Goal: Information Seeking & Learning: Learn about a topic

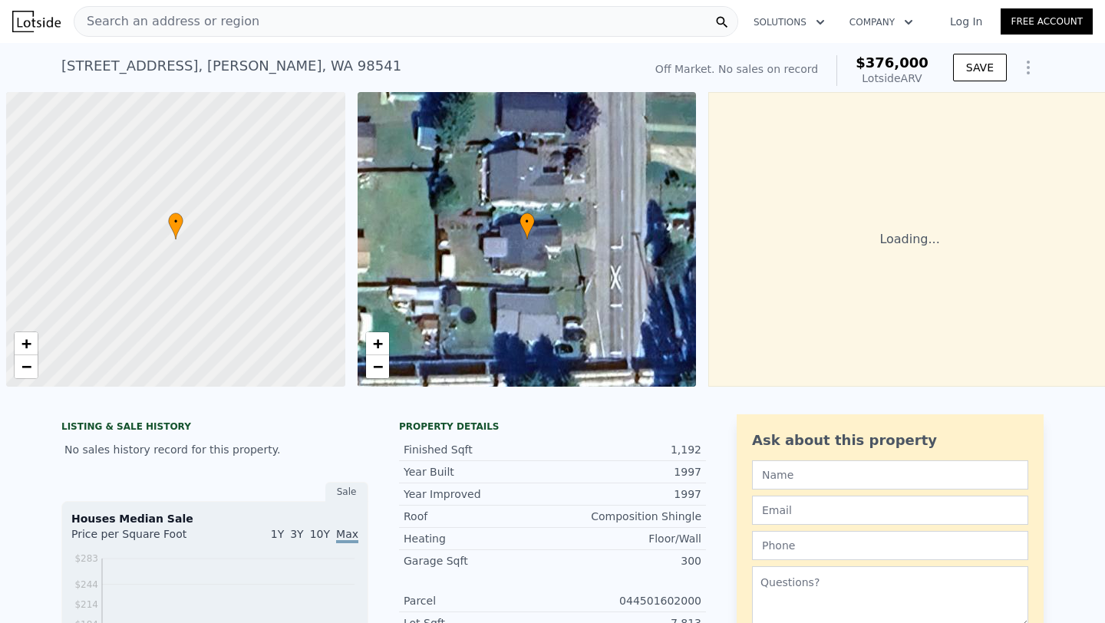
scroll to position [0, 6]
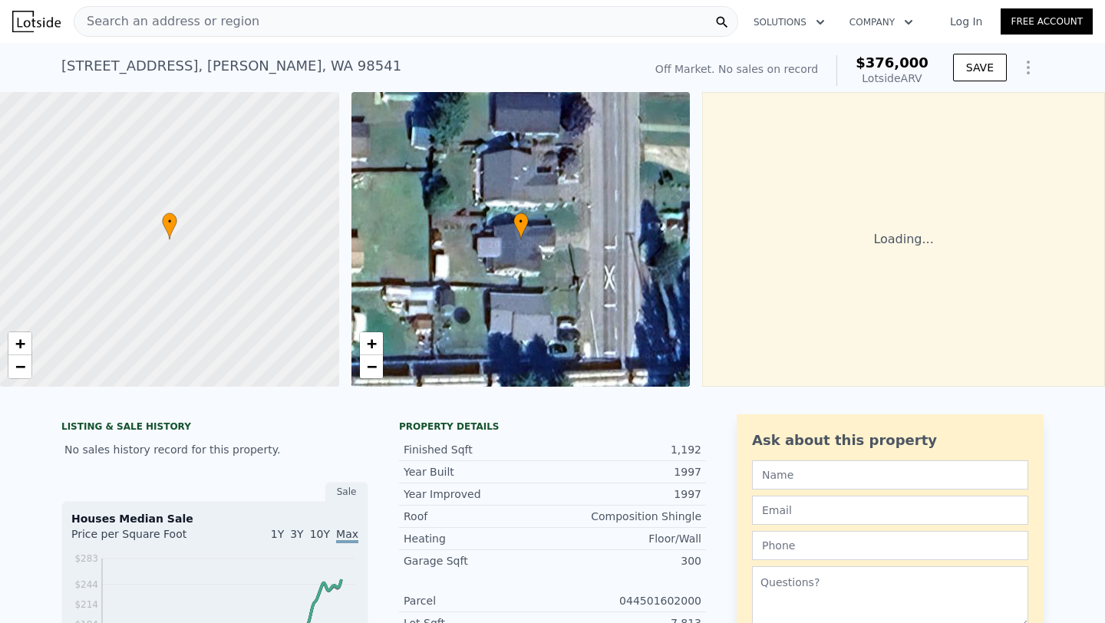
click at [1029, 68] on icon "Show Options" at bounding box center [1028, 67] width 2 height 12
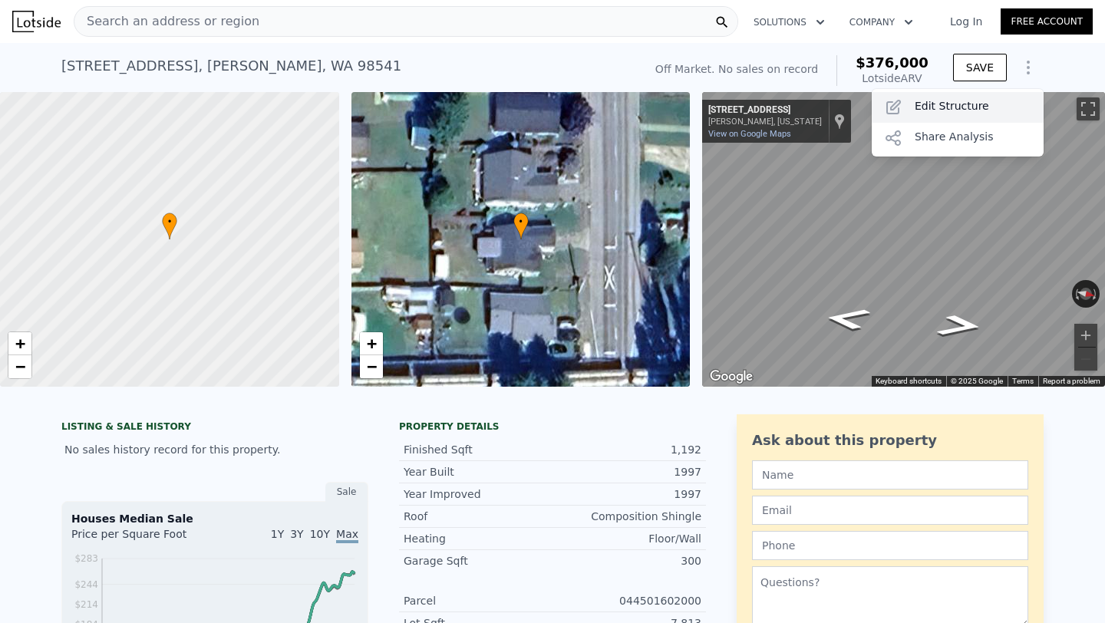
click at [957, 104] on div "Edit Structure" at bounding box center [958, 107] width 172 height 31
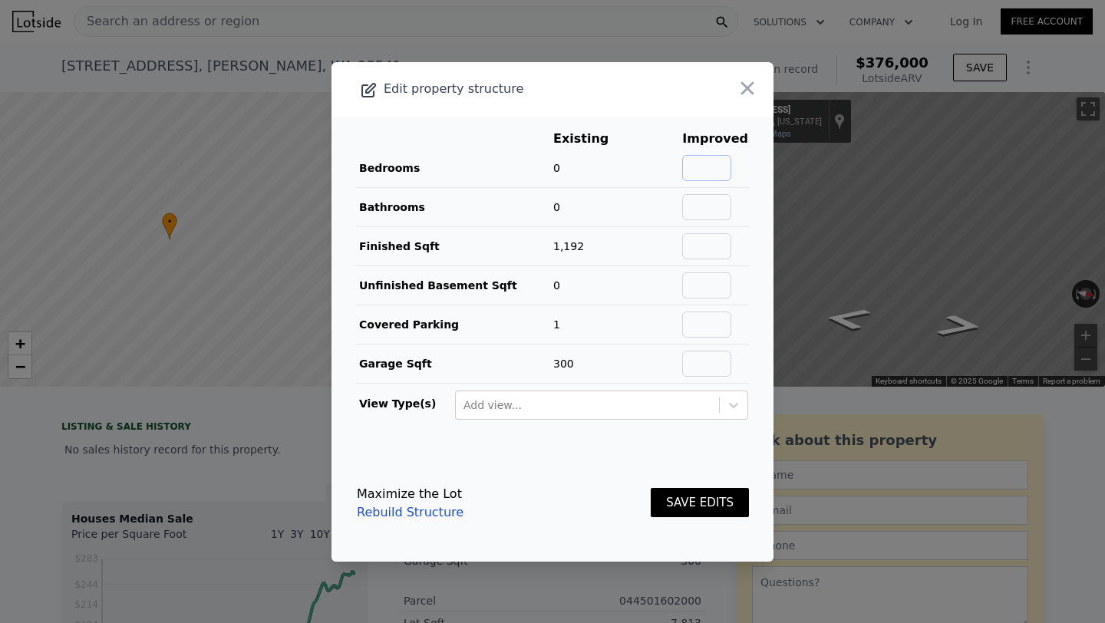
click at [709, 168] on input "text" at bounding box center [706, 168] width 49 height 26
type input "3"
click at [704, 213] on input "text" at bounding box center [706, 207] width 49 height 26
type input "2"
click at [720, 449] on footer "Maximize the Lot Rebuild Structure SAVE EDITS" at bounding box center [552, 503] width 442 height 117
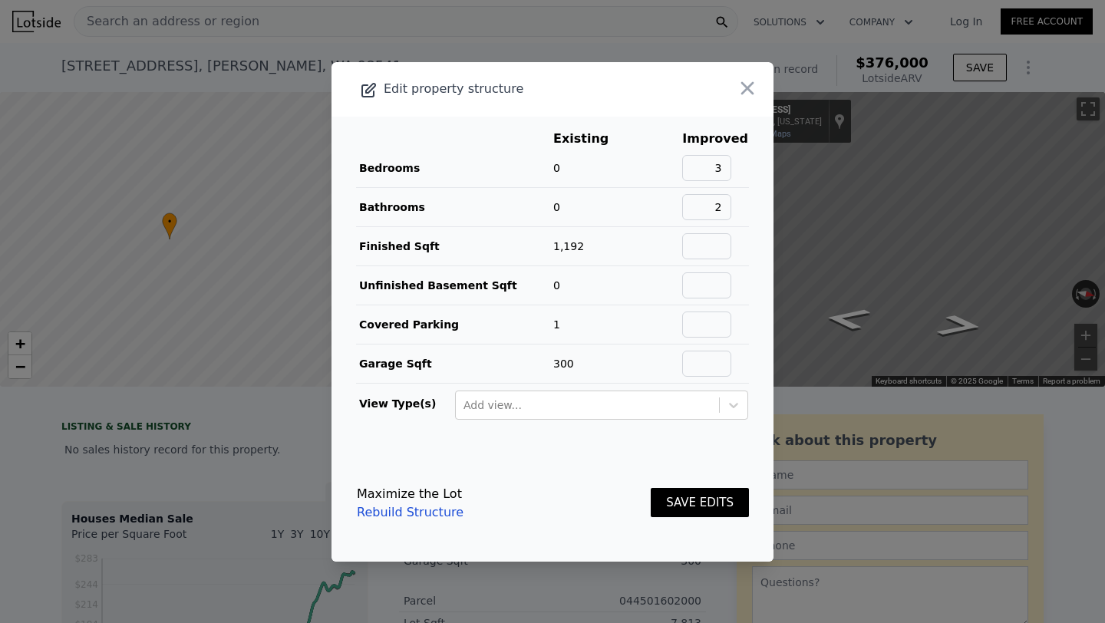
click at [707, 502] on button "SAVE EDITS" at bounding box center [700, 503] width 98 height 30
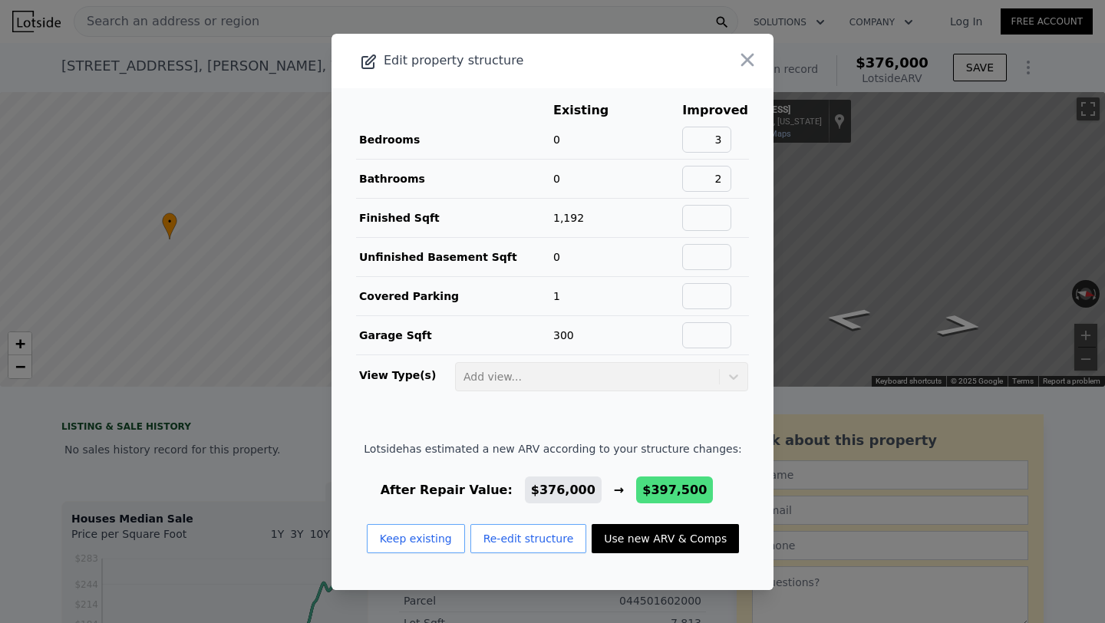
click at [653, 548] on button "Use new ARV & Comps" at bounding box center [665, 538] width 147 height 29
checkbox input "false"
checkbox input "true"
type input "$ 397,500"
type input "$ 49,980"
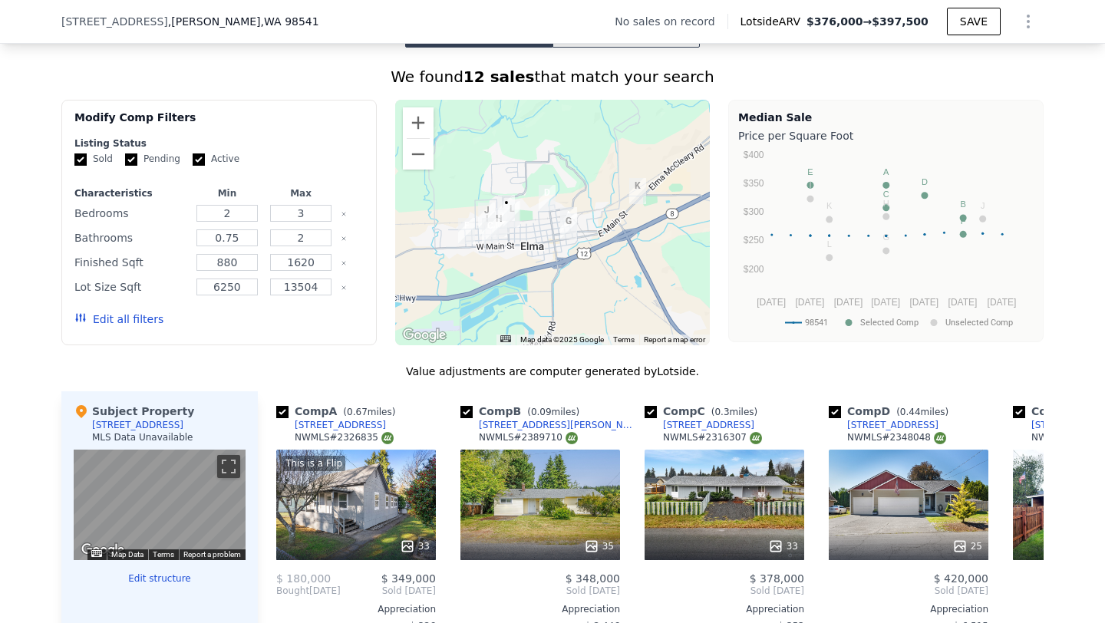
scroll to position [1126, 0]
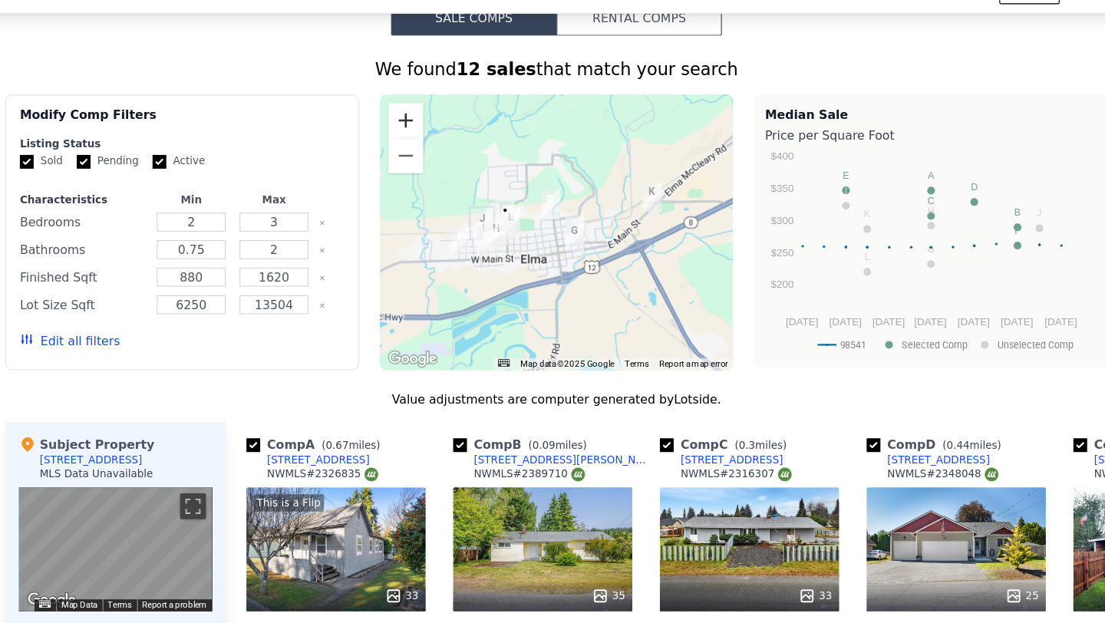
click at [414, 133] on button "Zoom in" at bounding box center [418, 139] width 31 height 31
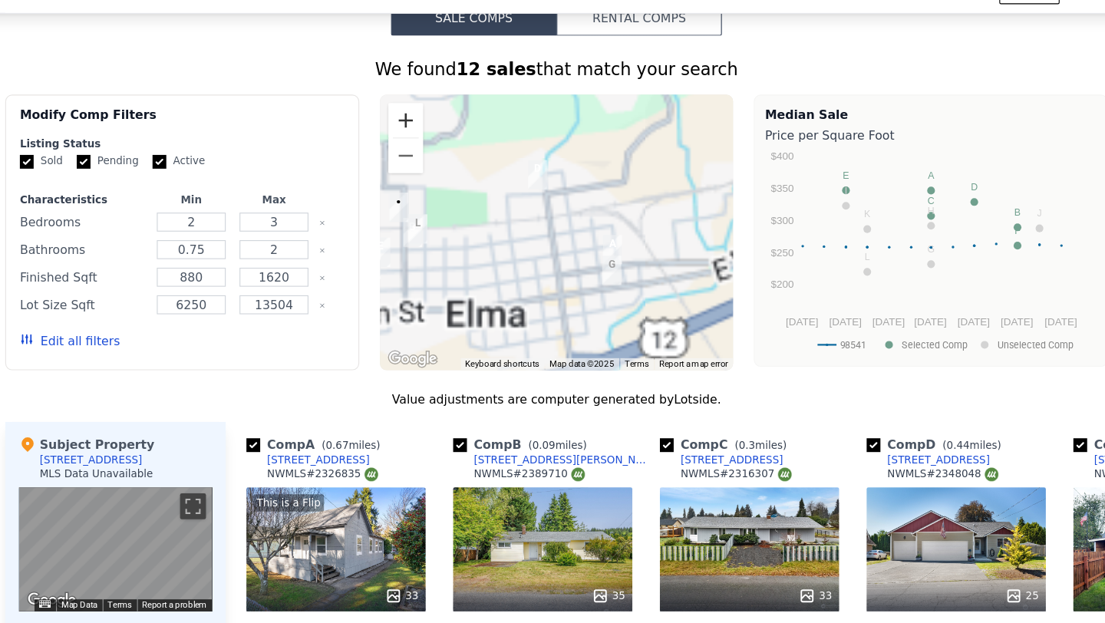
click at [414, 133] on button "Zoom in" at bounding box center [418, 139] width 31 height 31
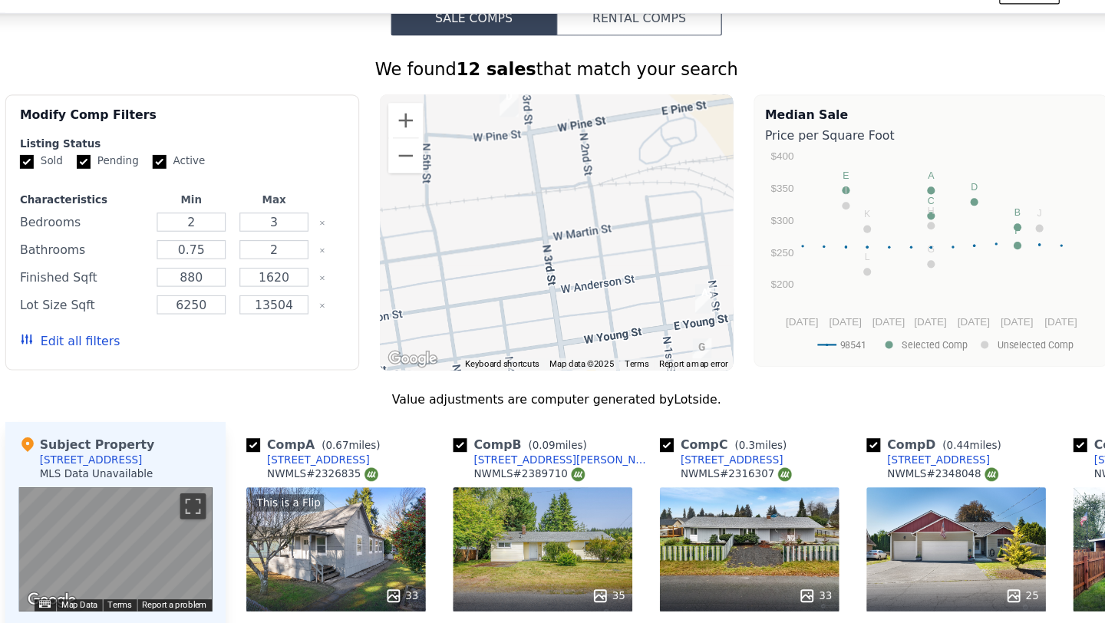
drag, startPoint x: 511, startPoint y: 230, endPoint x: 691, endPoint y: 231, distance: 179.6
click at [681, 231] on div at bounding box center [552, 239] width 315 height 246
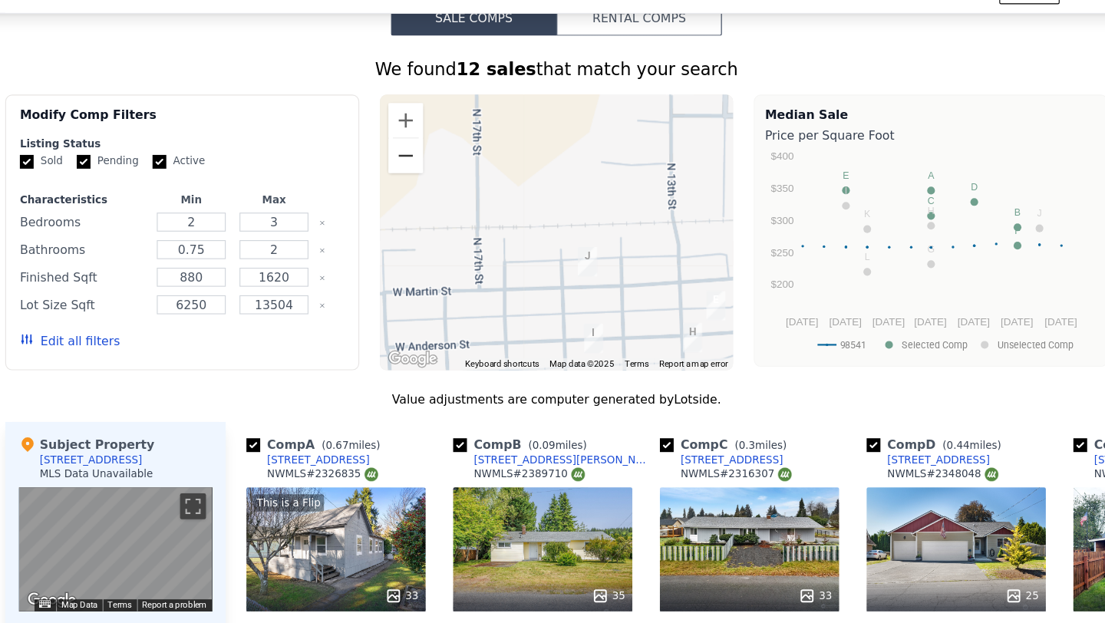
click at [414, 183] on button "Zoom out" at bounding box center [418, 170] width 31 height 31
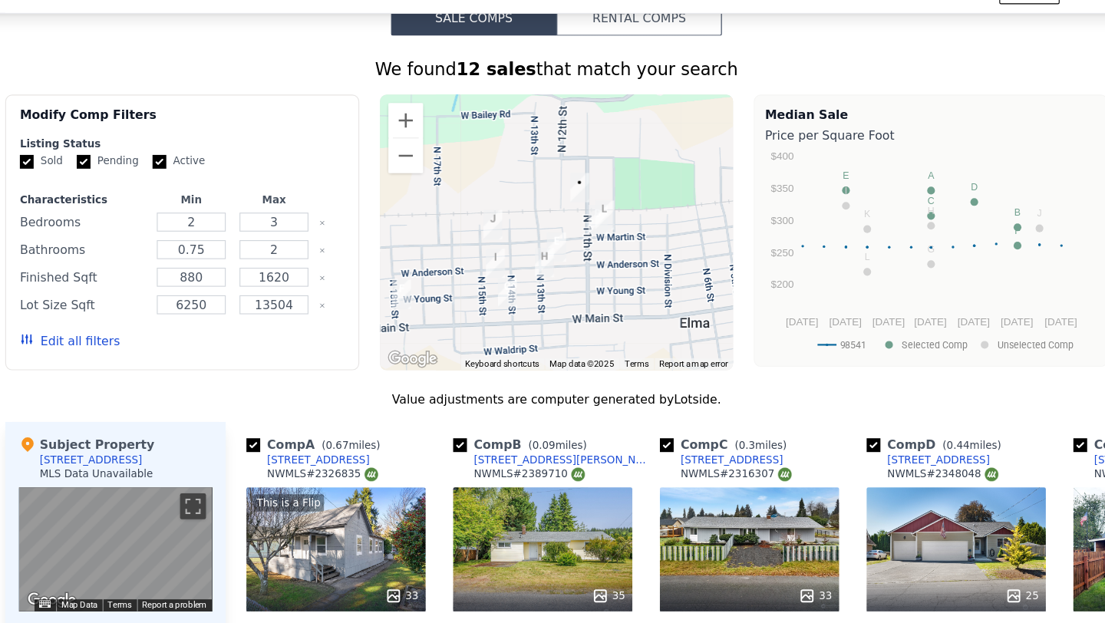
drag, startPoint x: 501, startPoint y: 202, endPoint x: 471, endPoint y: 209, distance: 30.7
click at [429, 187] on div at bounding box center [552, 239] width 315 height 246
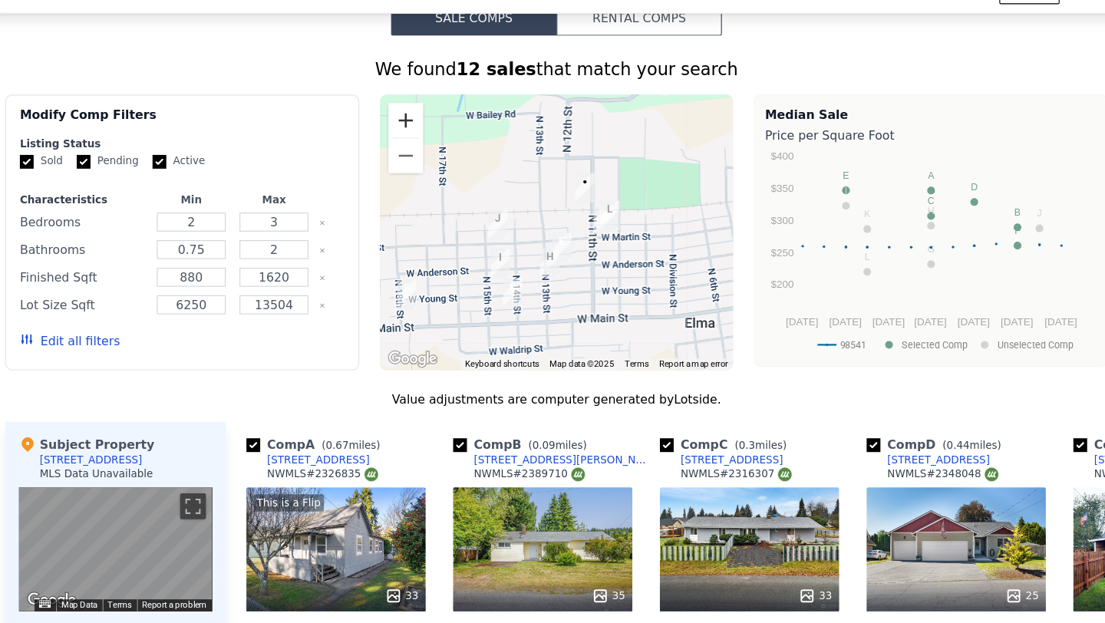
click at [408, 132] on button "Zoom in" at bounding box center [418, 139] width 31 height 31
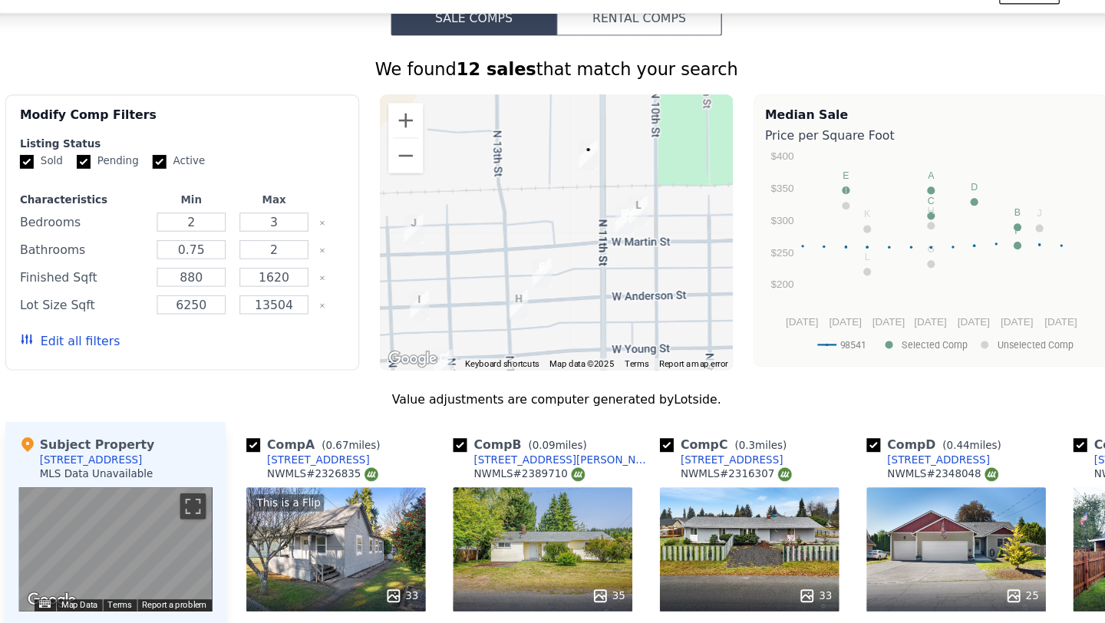
drag, startPoint x: 598, startPoint y: 219, endPoint x: 570, endPoint y: 219, distance: 27.6
click at [570, 219] on div at bounding box center [552, 239] width 315 height 246
click at [422, 174] on button "Zoom out" at bounding box center [418, 170] width 31 height 31
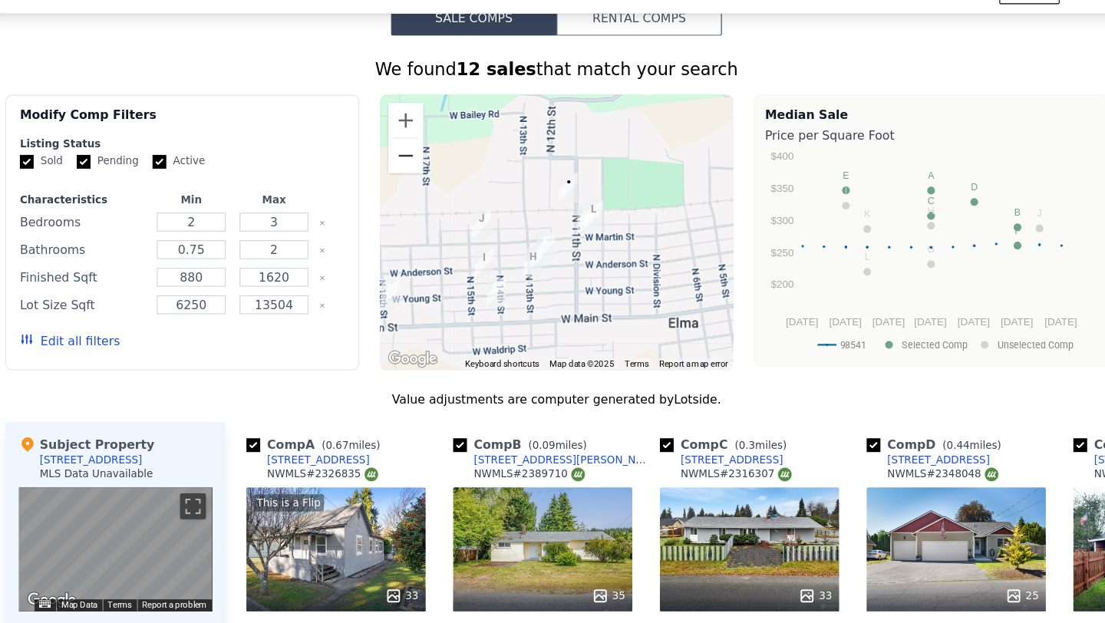
click at [422, 174] on button "Zoom out" at bounding box center [418, 170] width 31 height 31
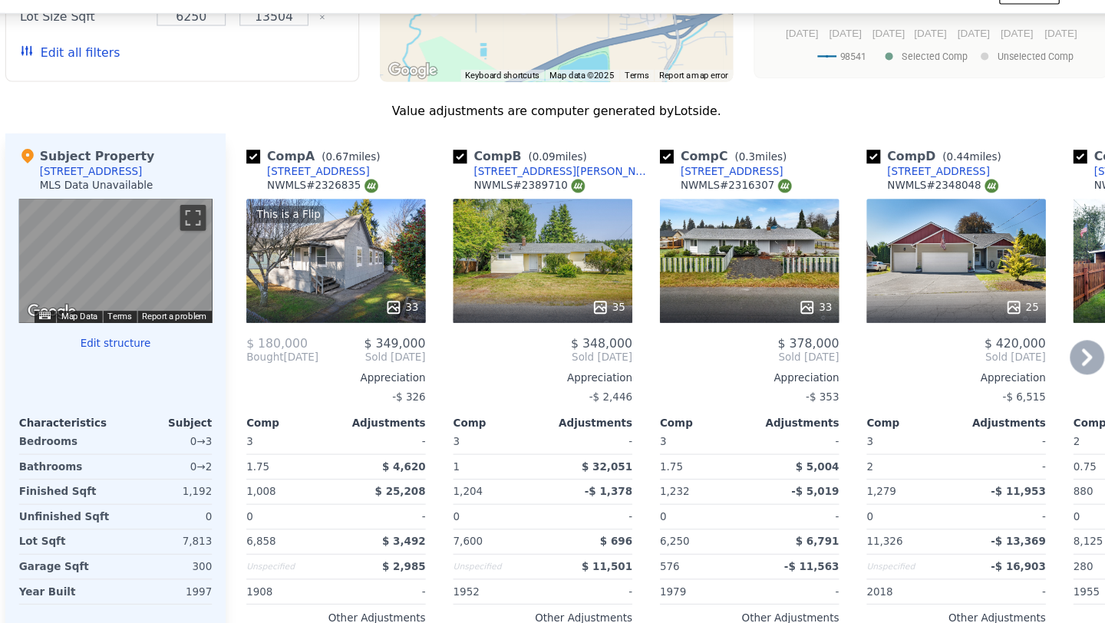
scroll to position [1388, 0]
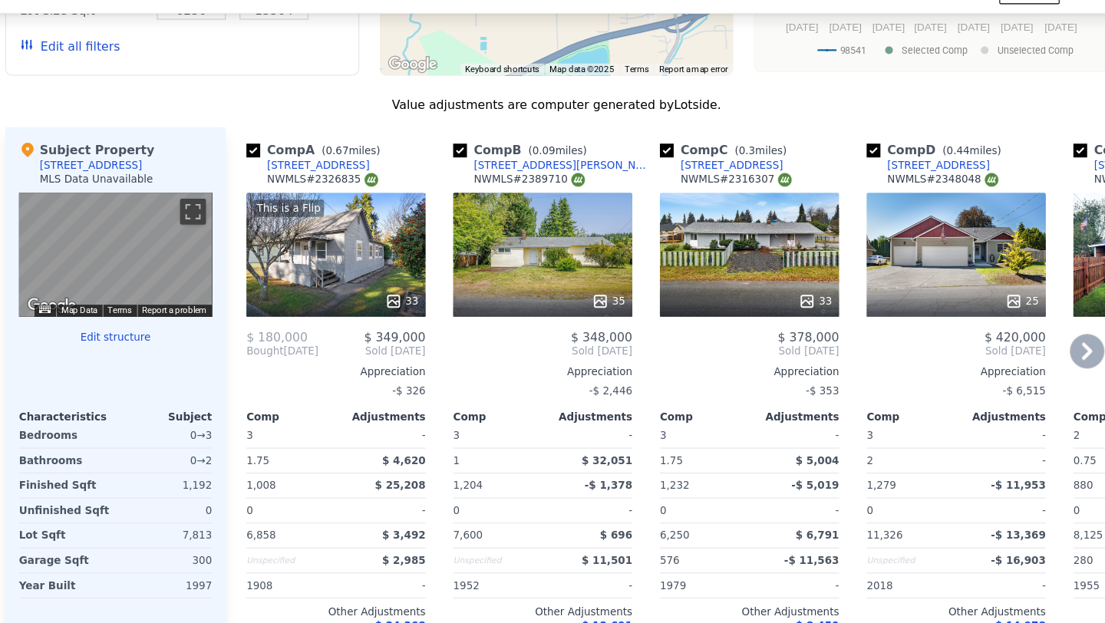
click at [1023, 340] on icon at bounding box center [1025, 344] width 9 height 15
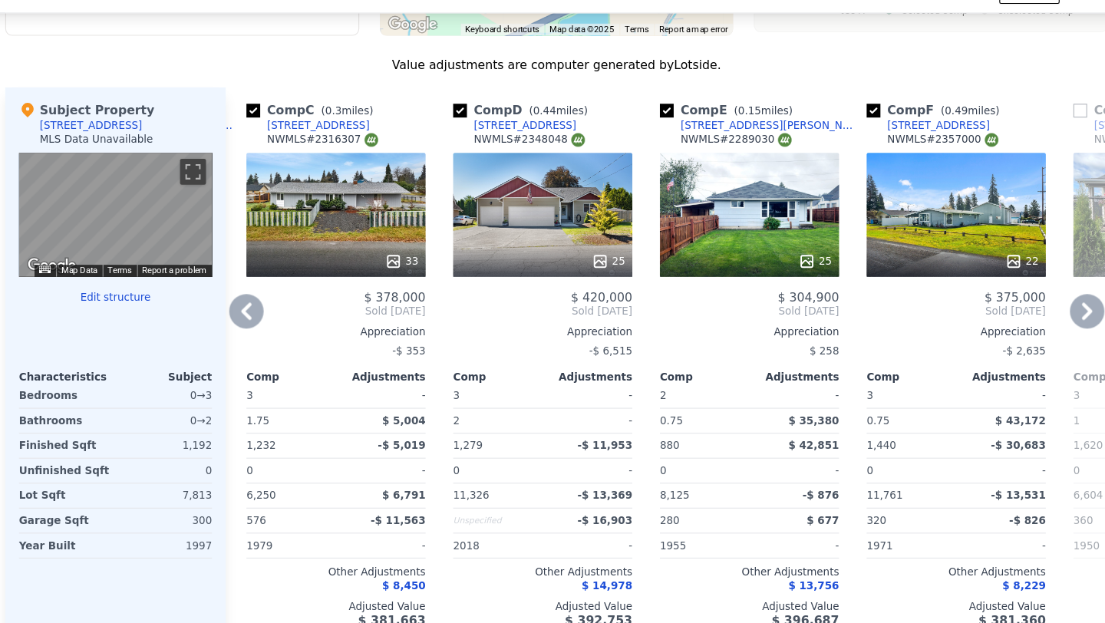
scroll to position [1421, 0]
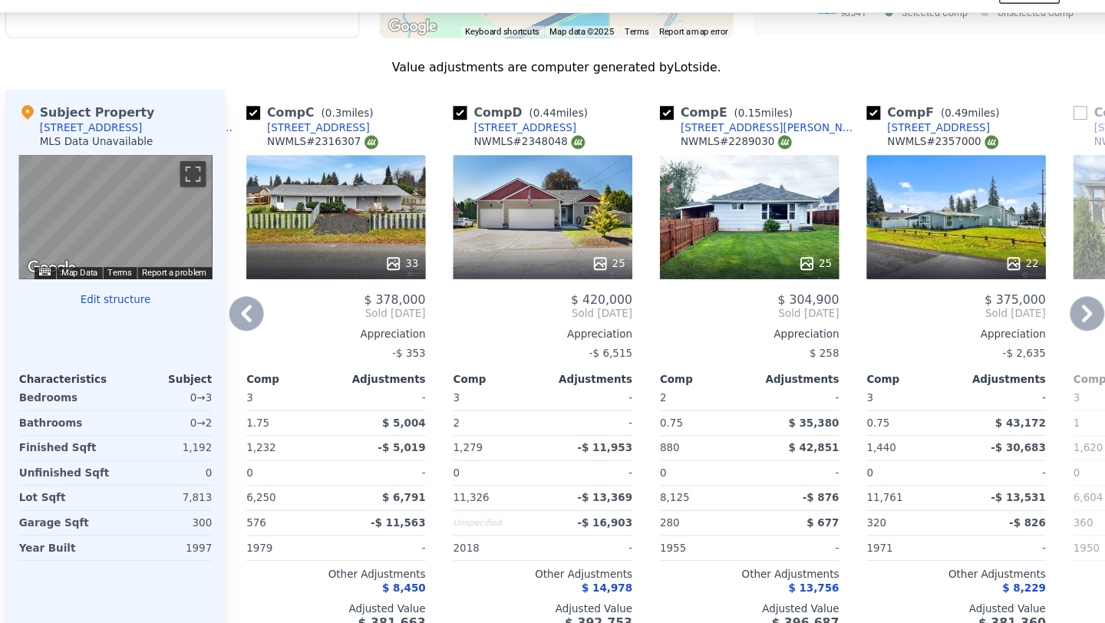
click at [1023, 310] on icon at bounding box center [1025, 311] width 31 height 31
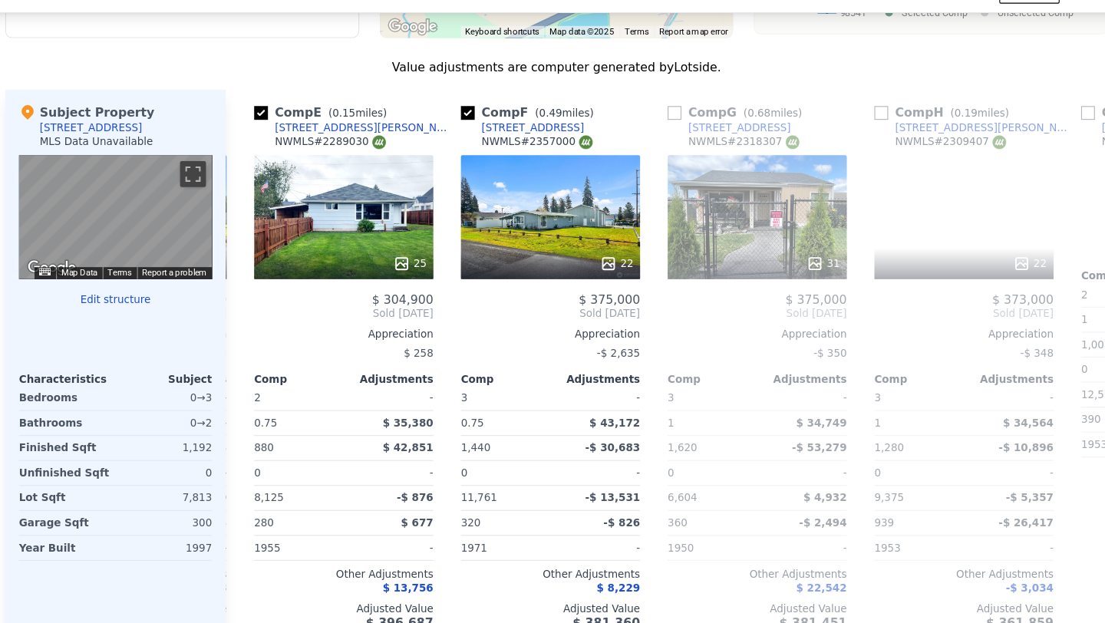
scroll to position [0, 737]
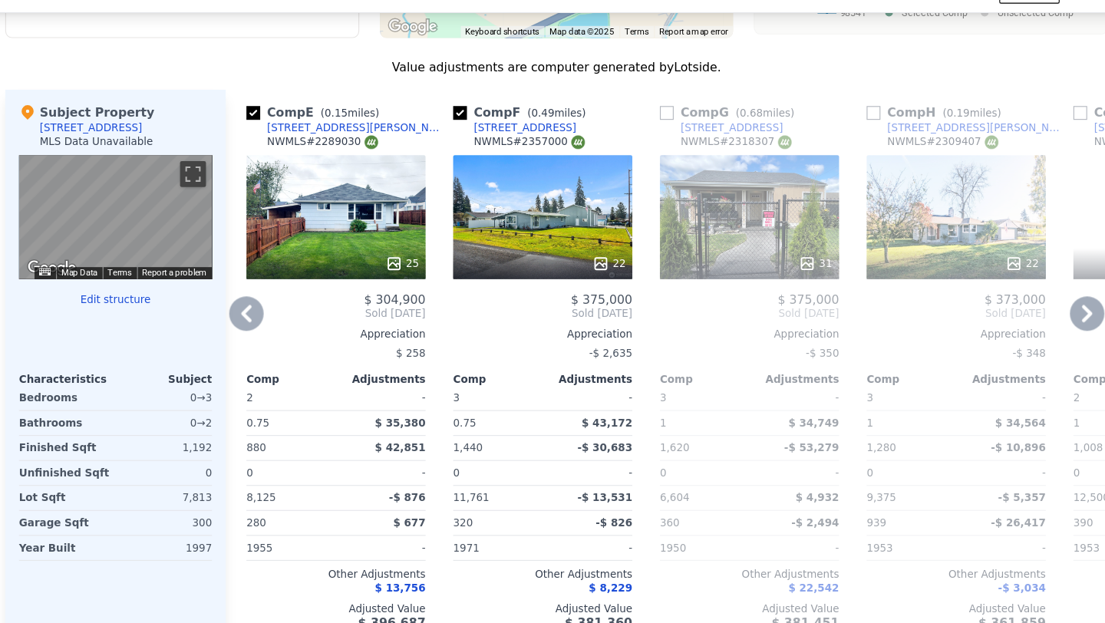
click at [1023, 310] on icon at bounding box center [1025, 311] width 31 height 31
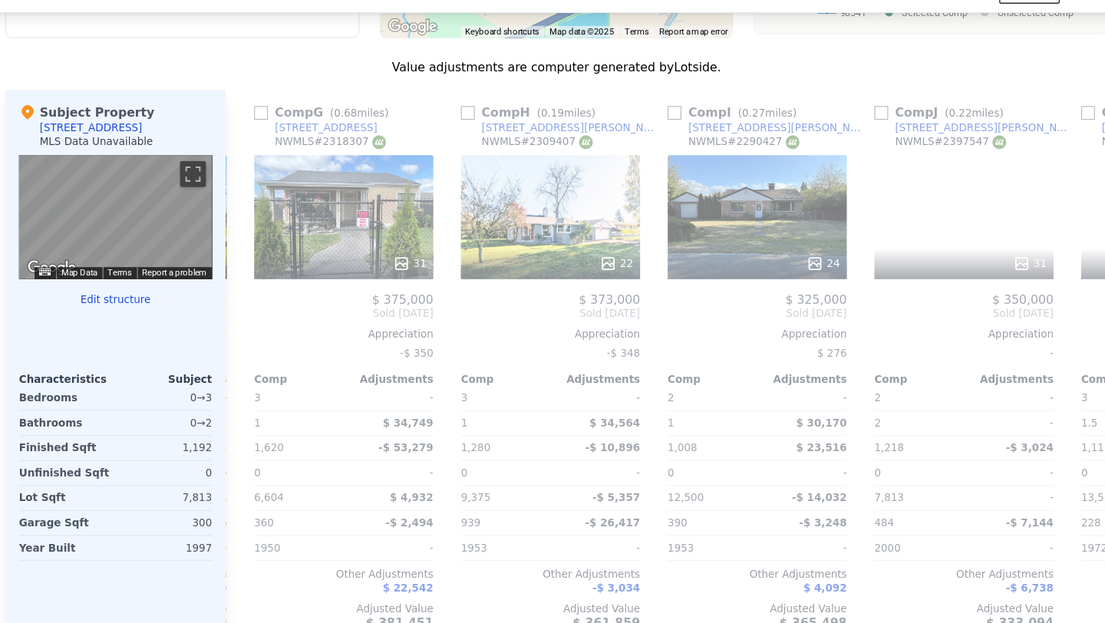
scroll to position [0, 1105]
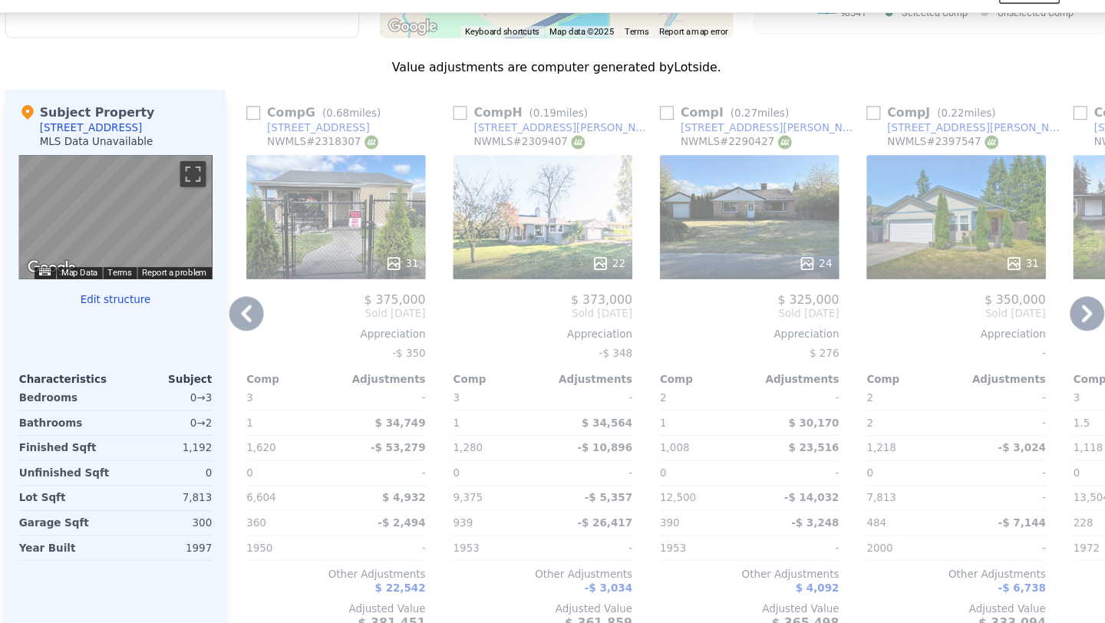
click at [284, 312] on icon at bounding box center [276, 311] width 31 height 31
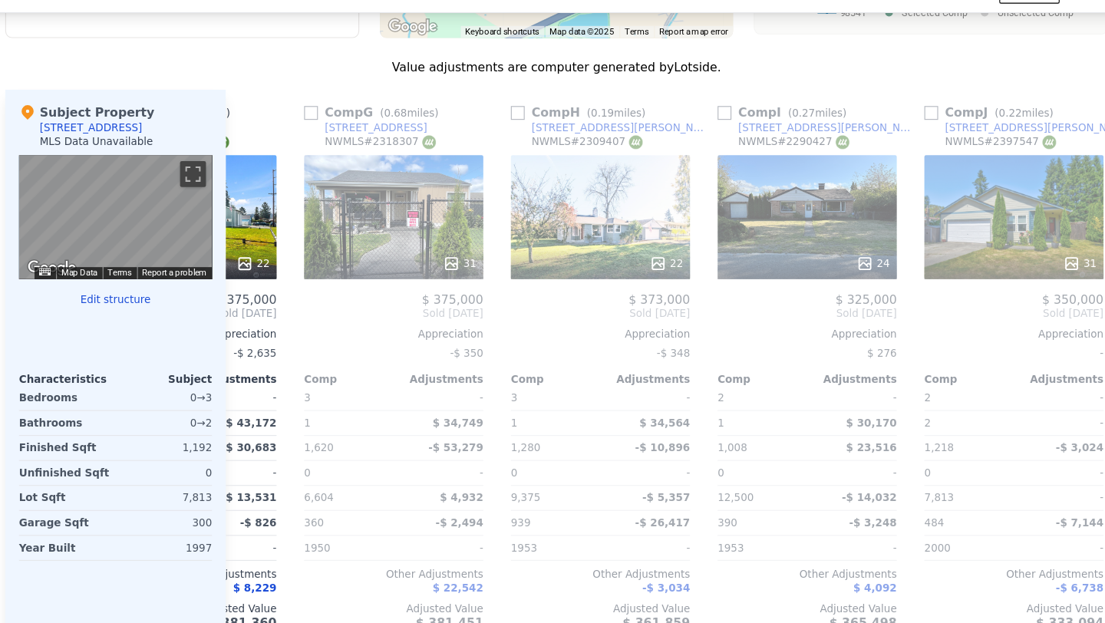
click at [284, 312] on div "Comp F ( 0.49 miles) [STREET_ADDRESS] # 2357000 22 $ 375,000 Sold [DATE] Apprec…" at bounding box center [223, 358] width 172 height 493
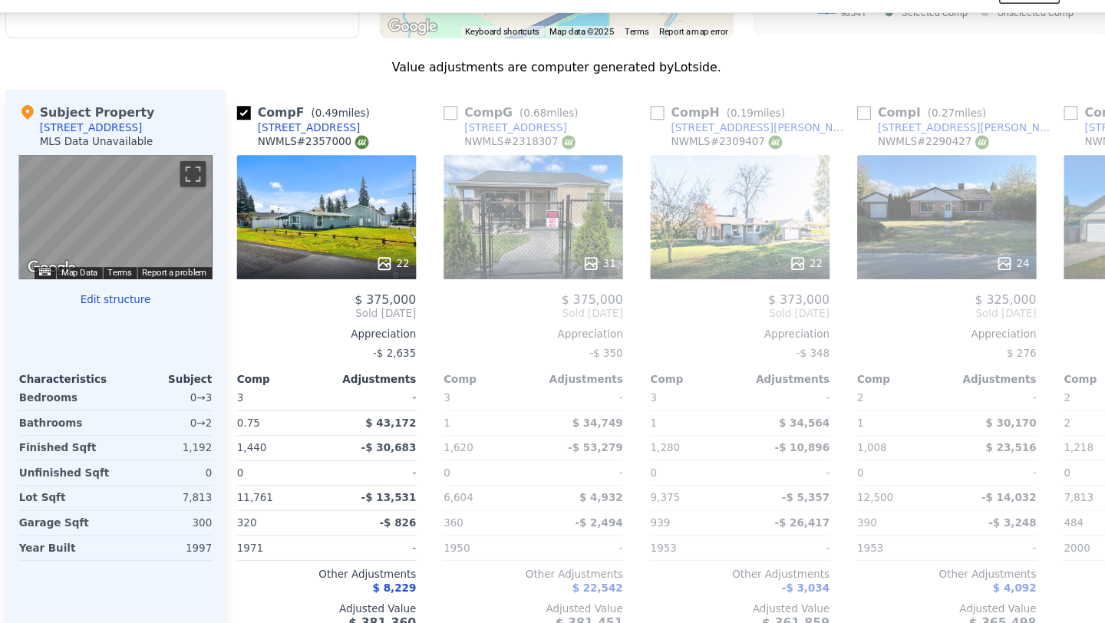
click at [284, 312] on div "Comp A ( 0.67 miles) [STREET_ADDRESS] # 2326835 This is a Flip 33 $ 180,000 $ 3…" at bounding box center [651, 358] width 786 height 493
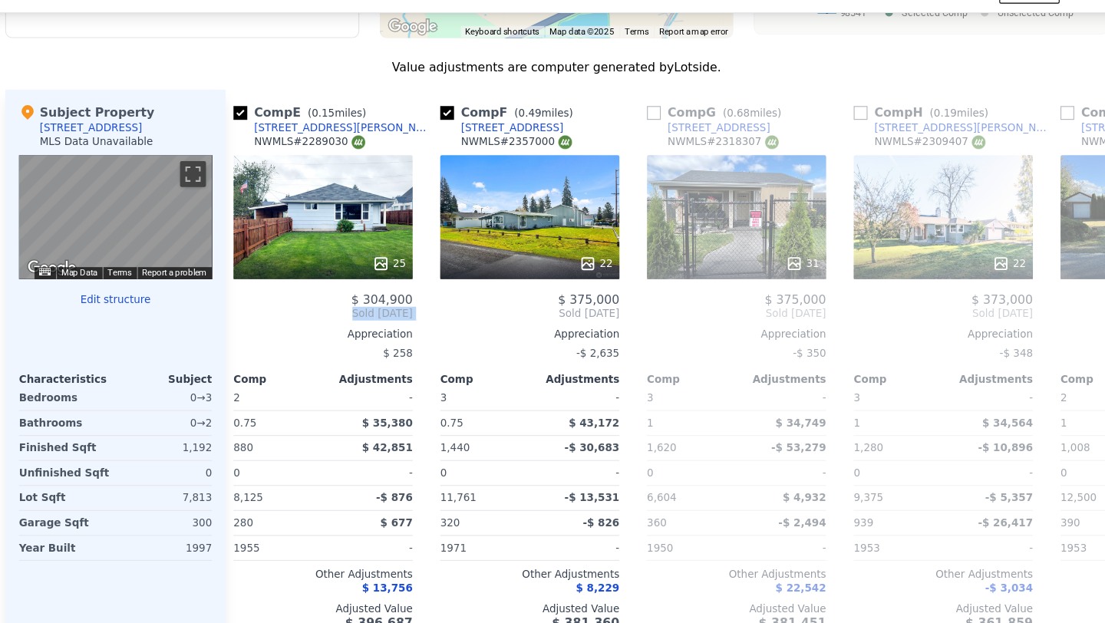
click at [284, 312] on span "Sold [DATE]" at bounding box center [345, 311] width 160 height 12
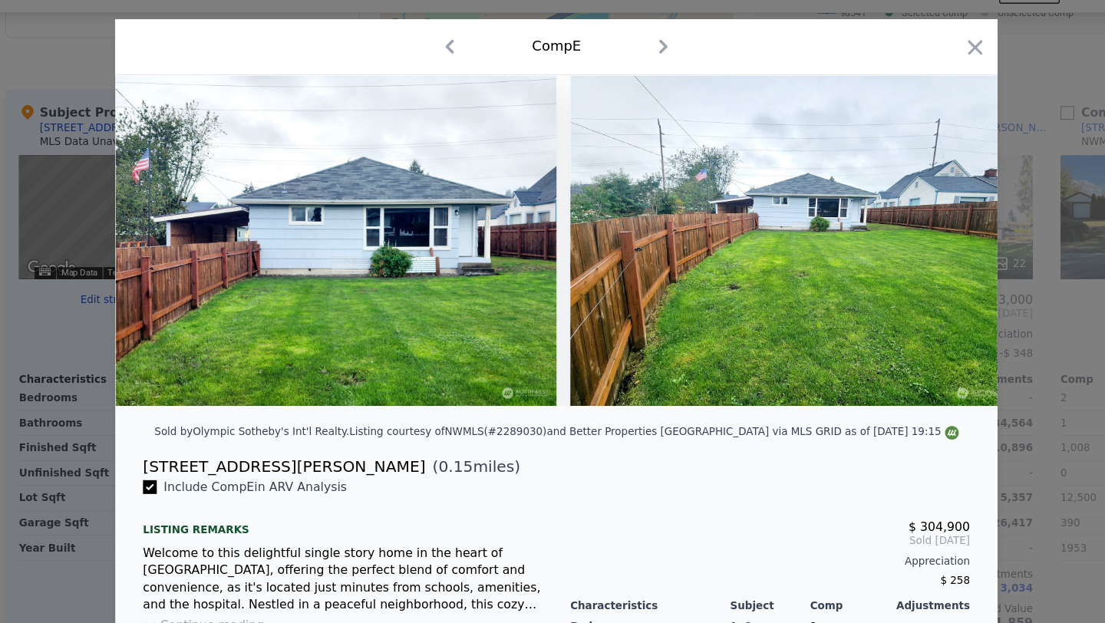
scroll to position [0, 737]
click at [939, 79] on div "Comp E" at bounding box center [553, 74] width 786 height 50
click at [933, 79] on icon "button" at bounding box center [925, 74] width 21 height 21
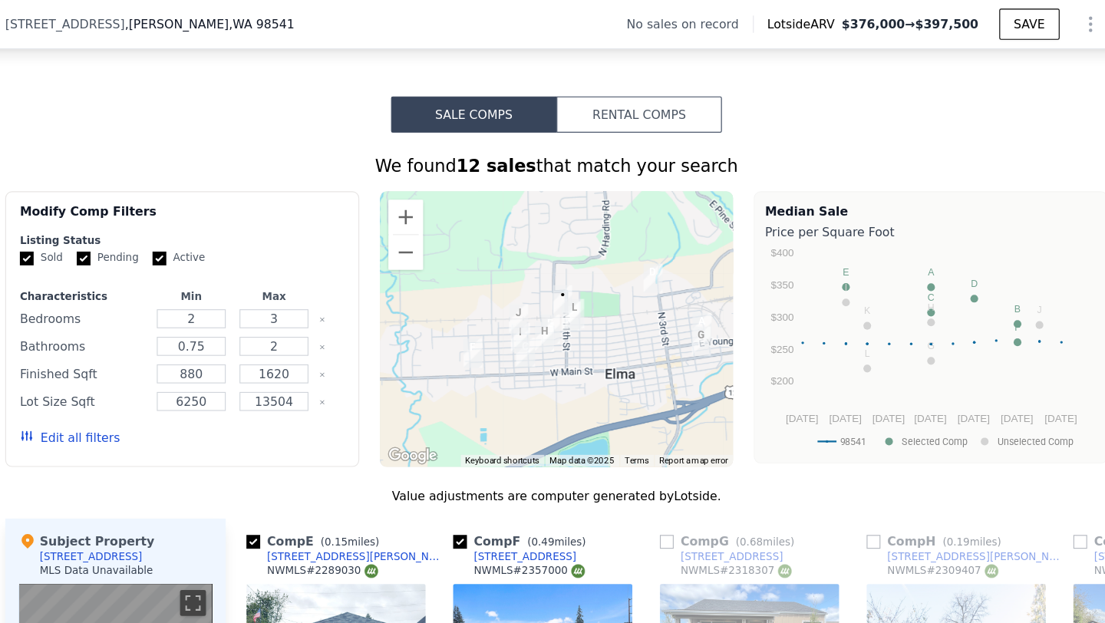
scroll to position [1051, 0]
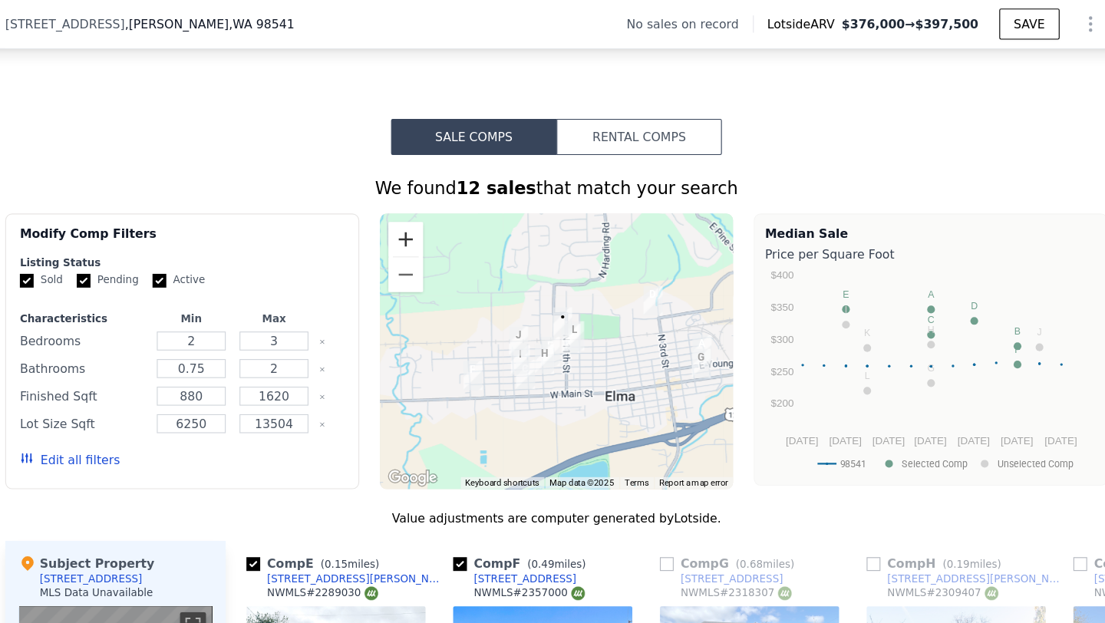
click at [421, 216] on button "Zoom in" at bounding box center [418, 213] width 31 height 31
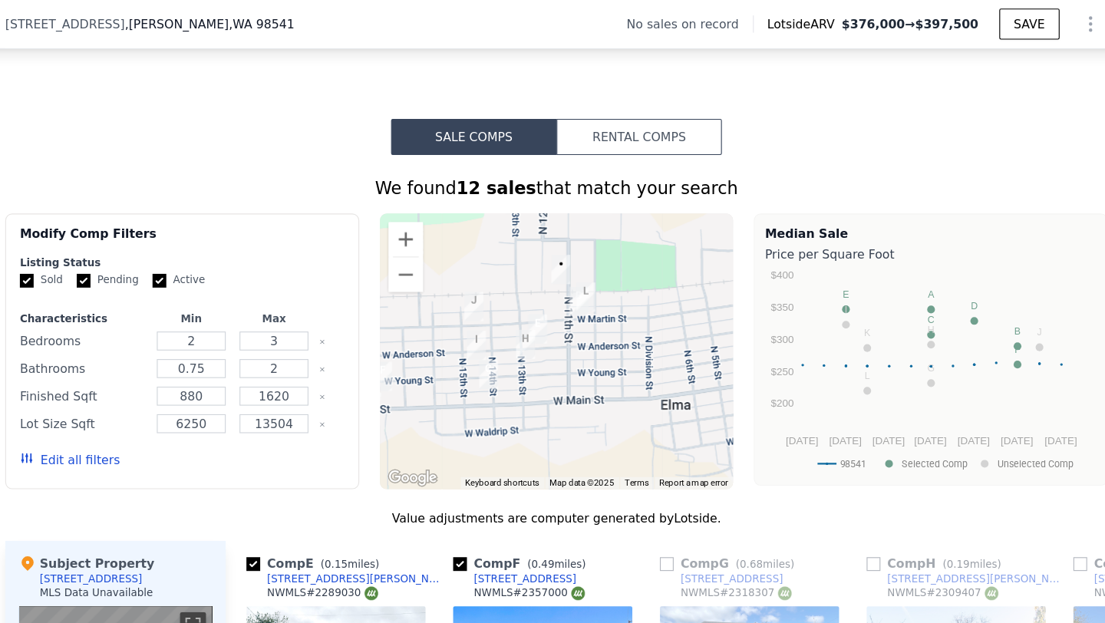
drag, startPoint x: 479, startPoint y: 313, endPoint x: 470, endPoint y: 276, distance: 38.0
click at [470, 277] on img "1416 W Martin St" at bounding box center [478, 273] width 17 height 26
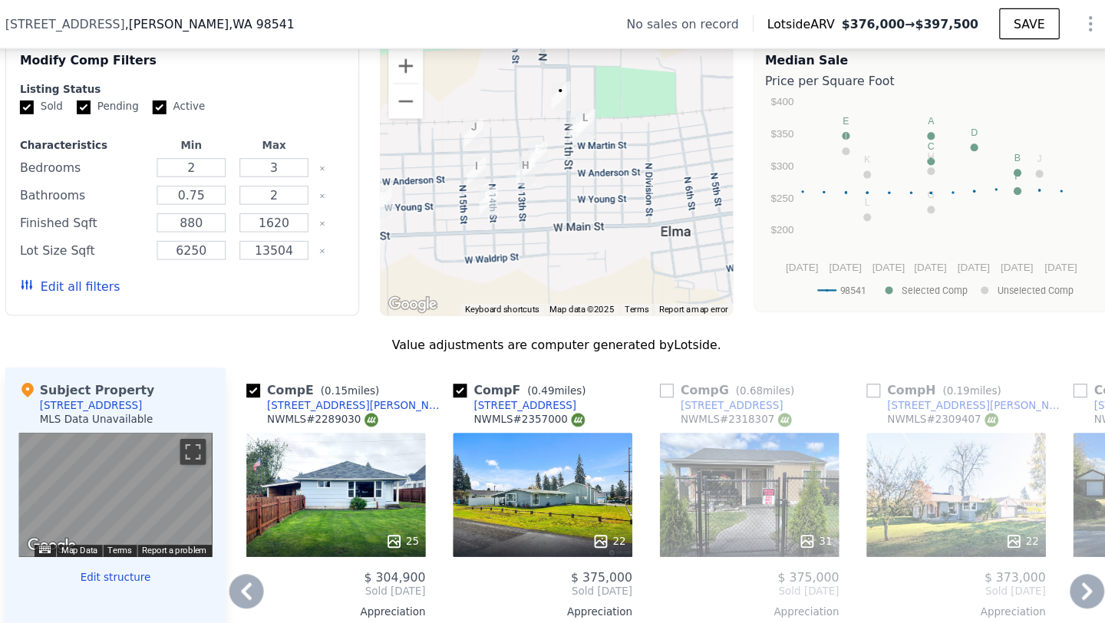
scroll to position [1207, 0]
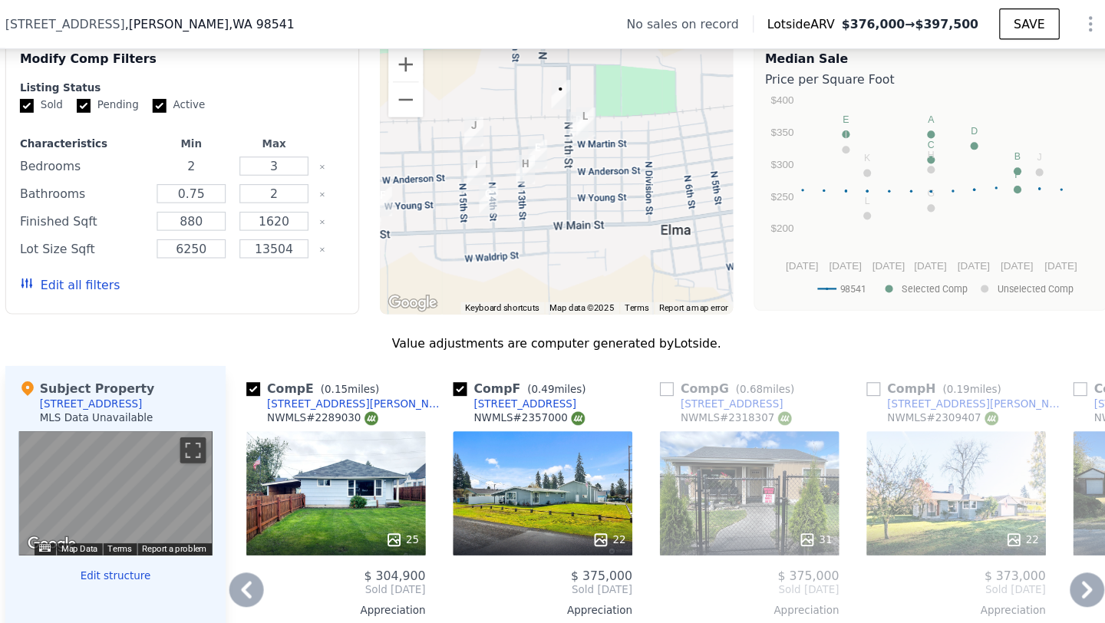
click at [249, 150] on input "2" at bounding box center [226, 148] width 61 height 17
click at [252, 177] on input "0.75" at bounding box center [226, 172] width 61 height 17
type input "0"
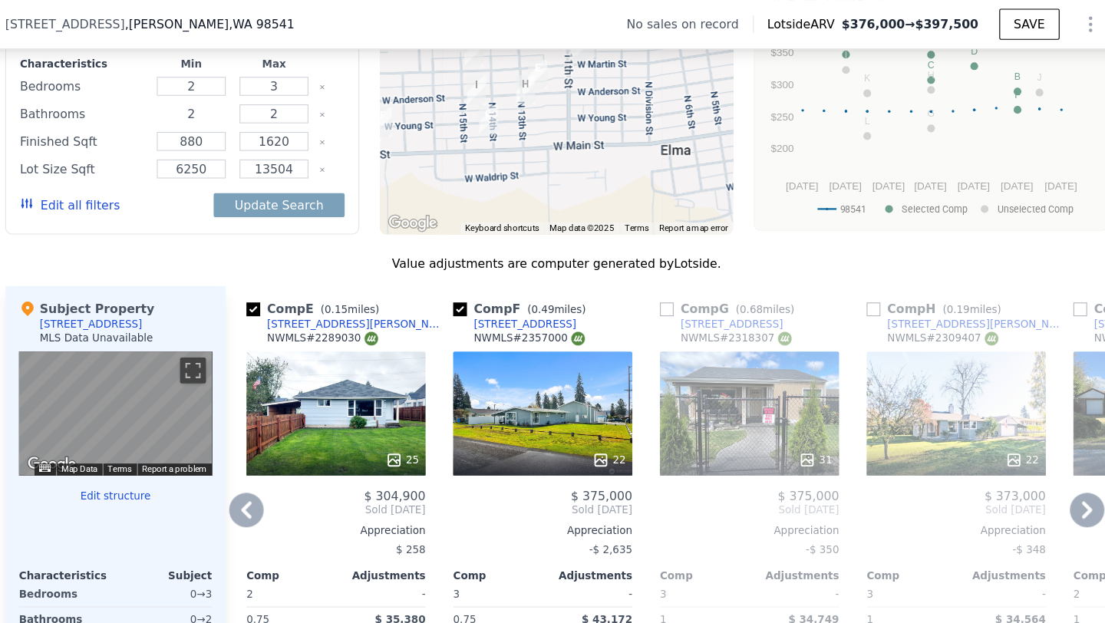
scroll to position [1269, 0]
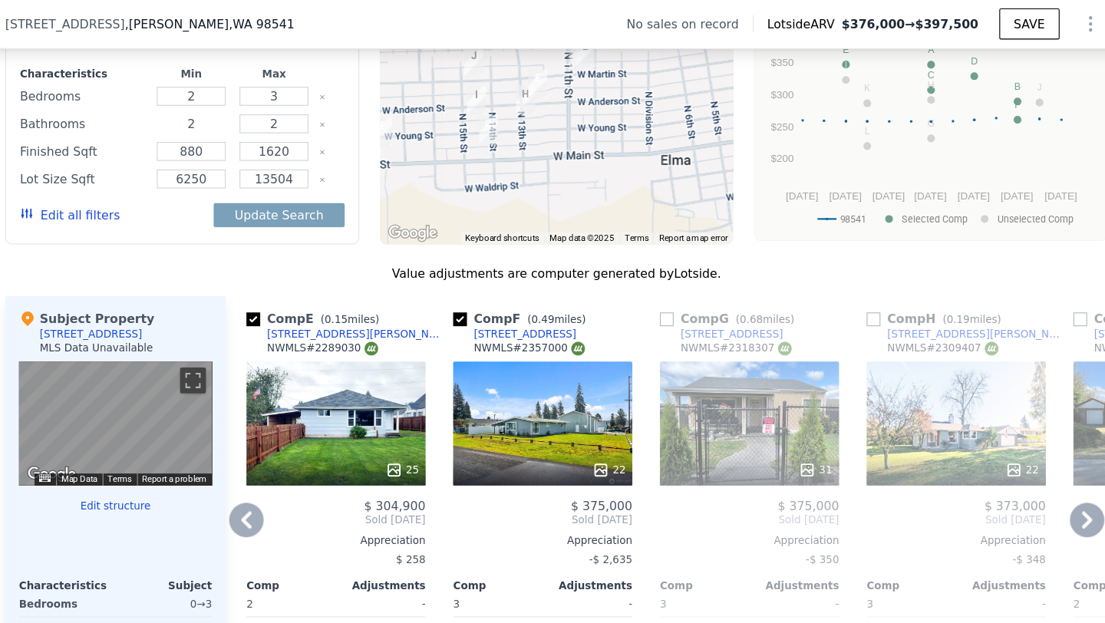
type input "2"
click at [323, 141] on input "1620" at bounding box center [300, 135] width 61 height 17
click at [244, 135] on input "880" at bounding box center [226, 135] width 61 height 17
type input "8"
type input "1000"
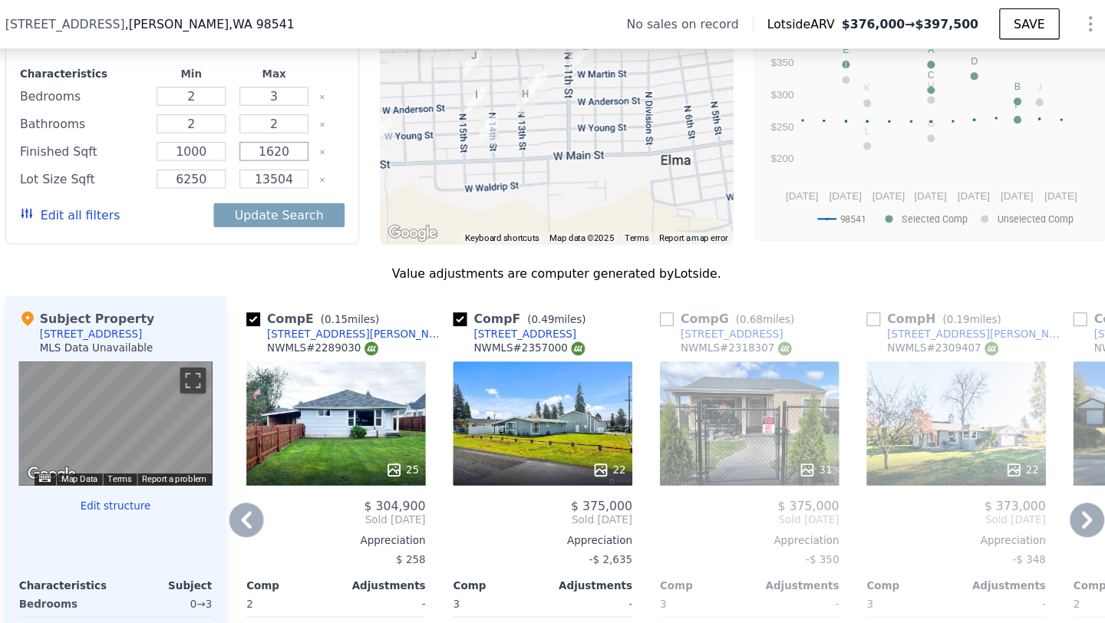
click at [309, 128] on input "1620" at bounding box center [300, 135] width 61 height 17
click at [316, 131] on input "1620" at bounding box center [300, 135] width 61 height 17
type input "1300"
click at [293, 192] on button "Update Search" at bounding box center [305, 191] width 116 height 21
checkbox input "false"
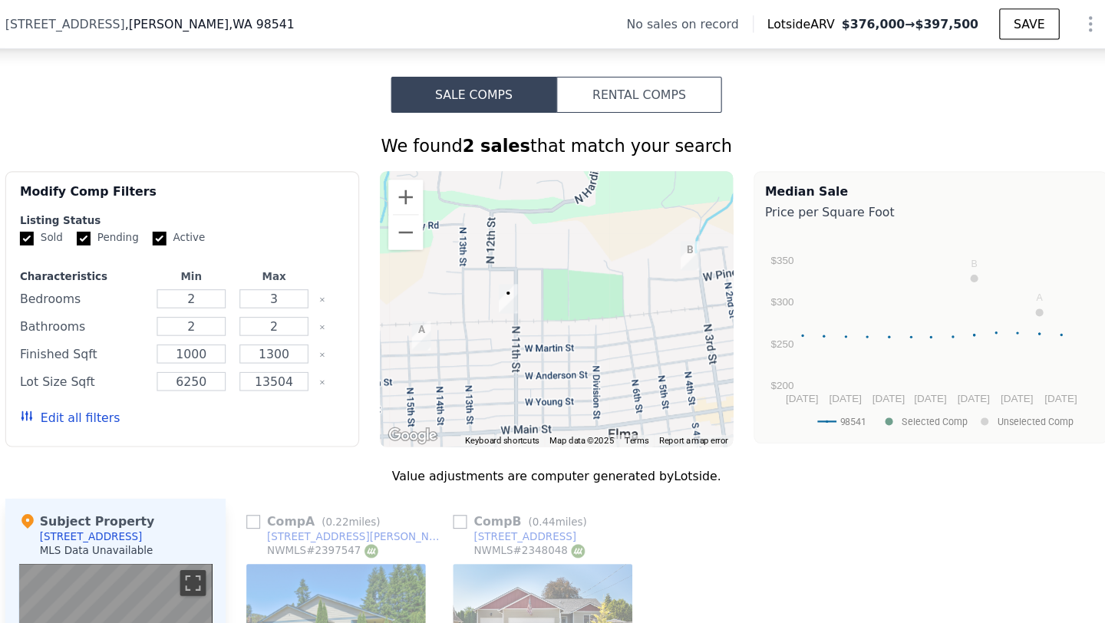
scroll to position [1087, 0]
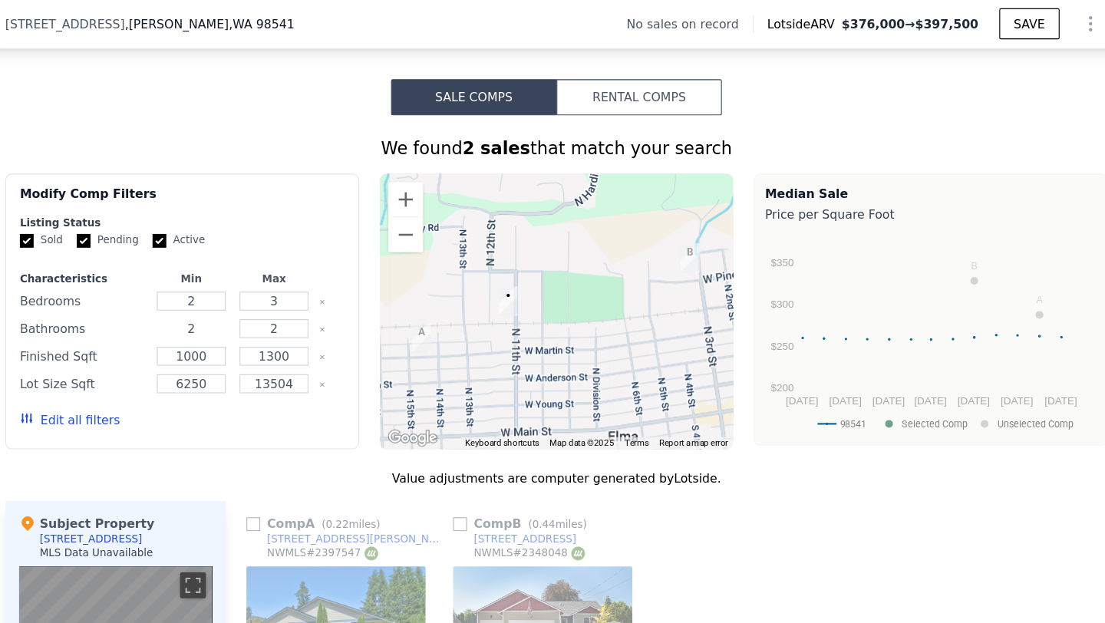
click at [244, 292] on input "2" at bounding box center [226, 293] width 61 height 17
type input "1"
click at [250, 320] on input "1000" at bounding box center [226, 317] width 61 height 17
click at [318, 322] on input "1300" at bounding box center [300, 317] width 61 height 17
type input "1500"
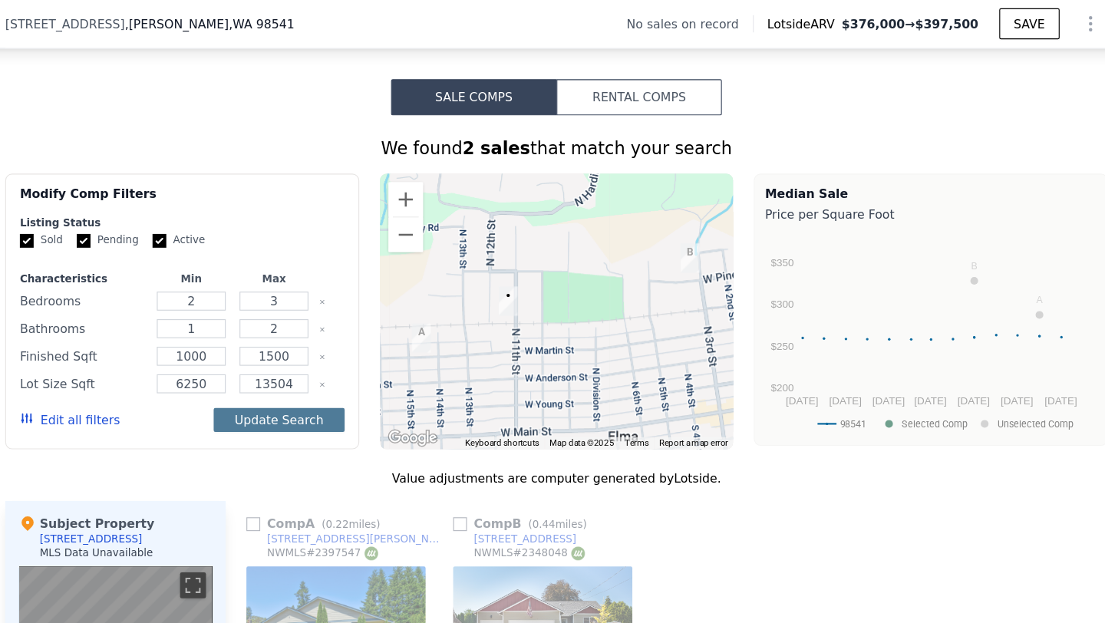
click at [297, 380] on button "Update Search" at bounding box center [305, 374] width 116 height 21
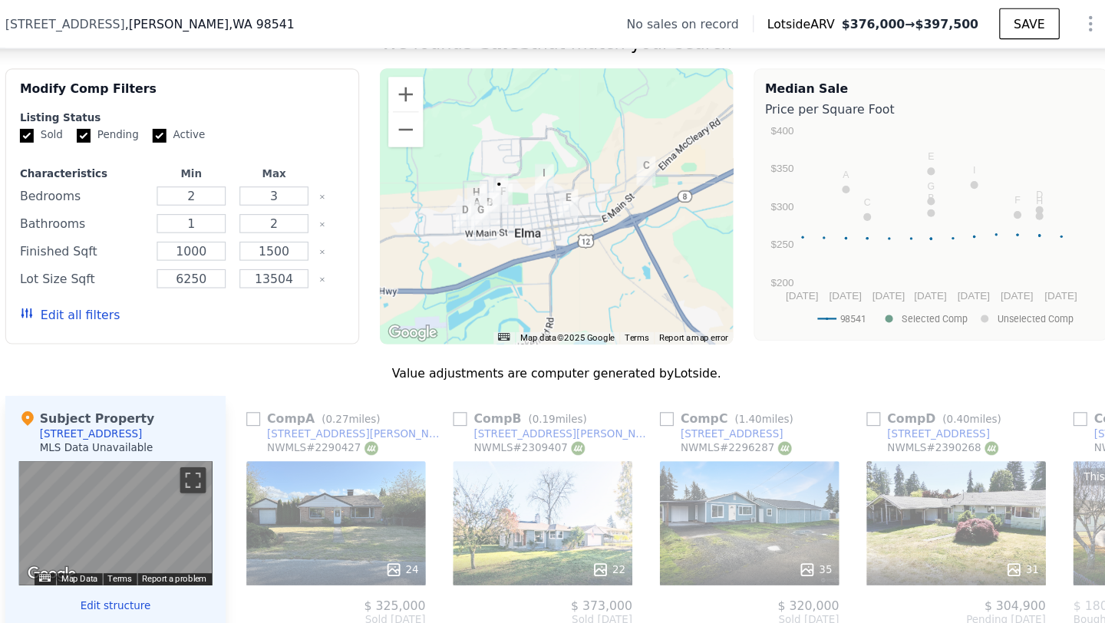
scroll to position [1186, 0]
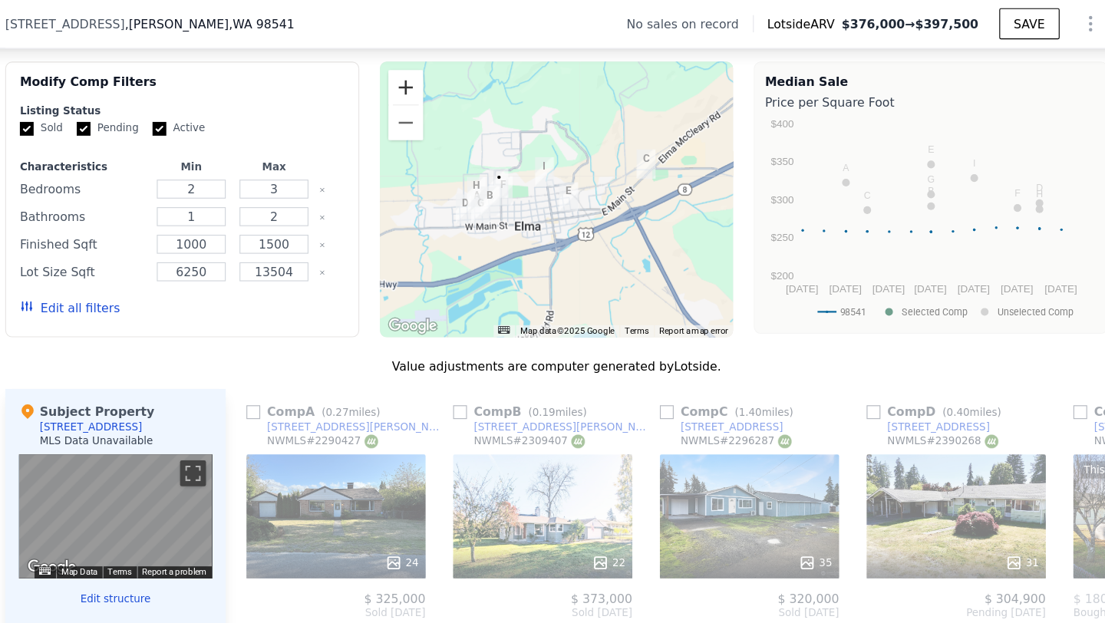
click at [414, 72] on button "Zoom in" at bounding box center [418, 78] width 31 height 31
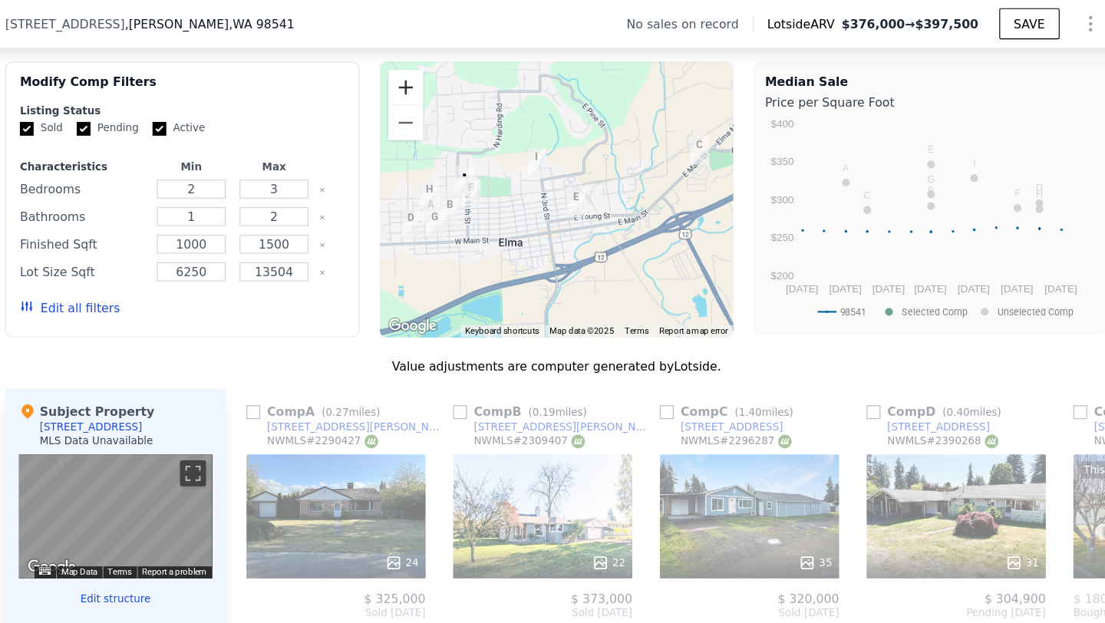
click at [414, 72] on button "Zoom in" at bounding box center [418, 78] width 31 height 31
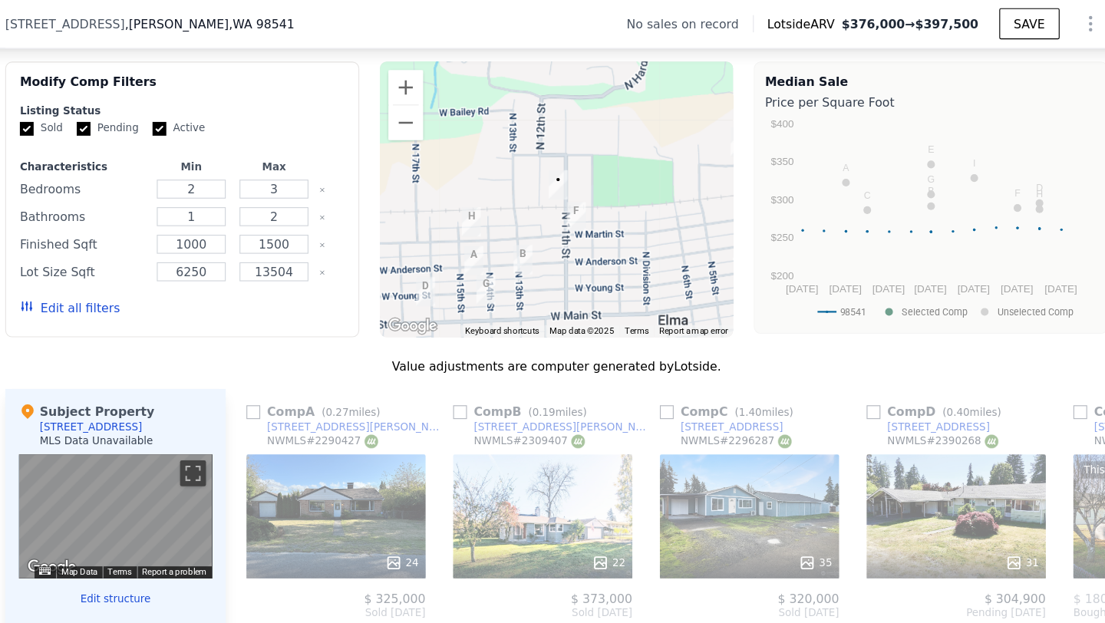
drag, startPoint x: 452, startPoint y: 163, endPoint x: 651, endPoint y: 159, distance: 199.6
click at [651, 159] on div at bounding box center [552, 178] width 315 height 246
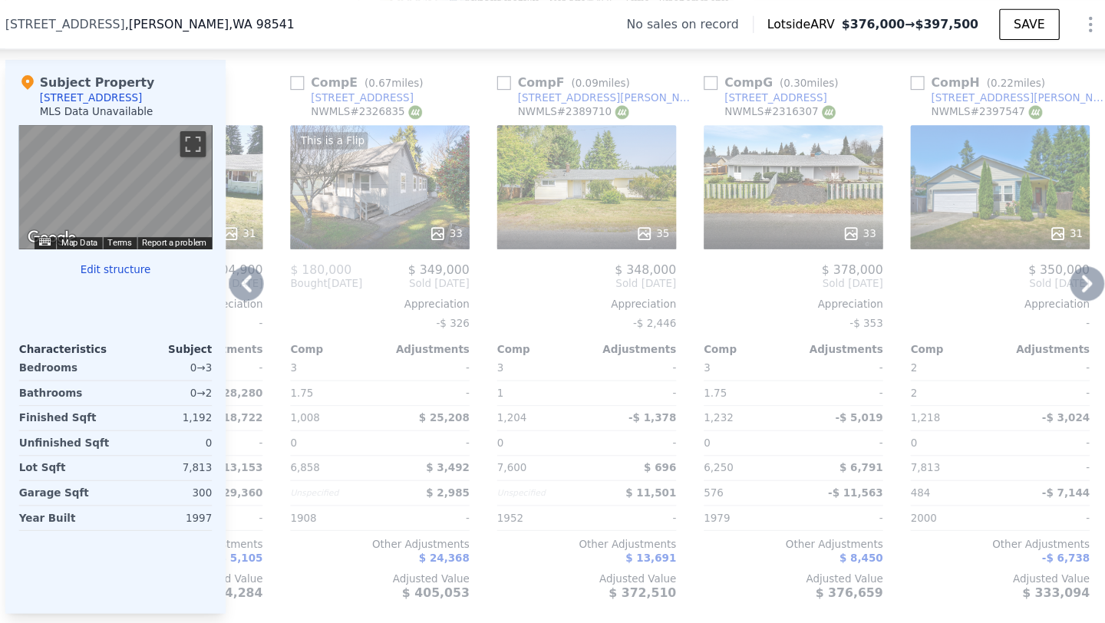
scroll to position [1484, 0]
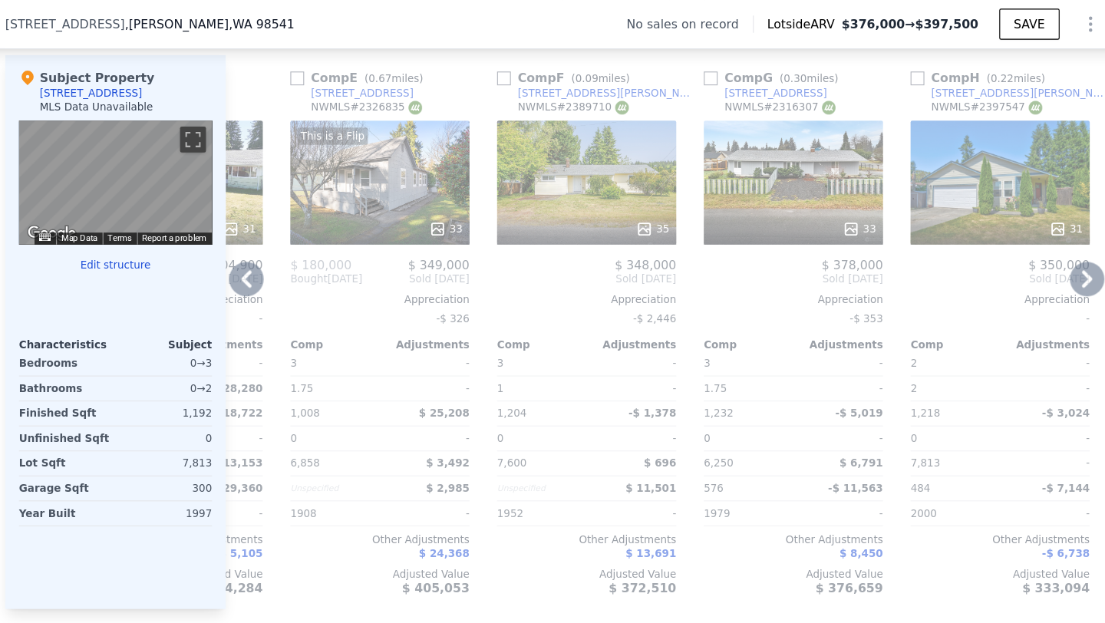
click at [605, 133] on div "35" at bounding box center [580, 162] width 160 height 110
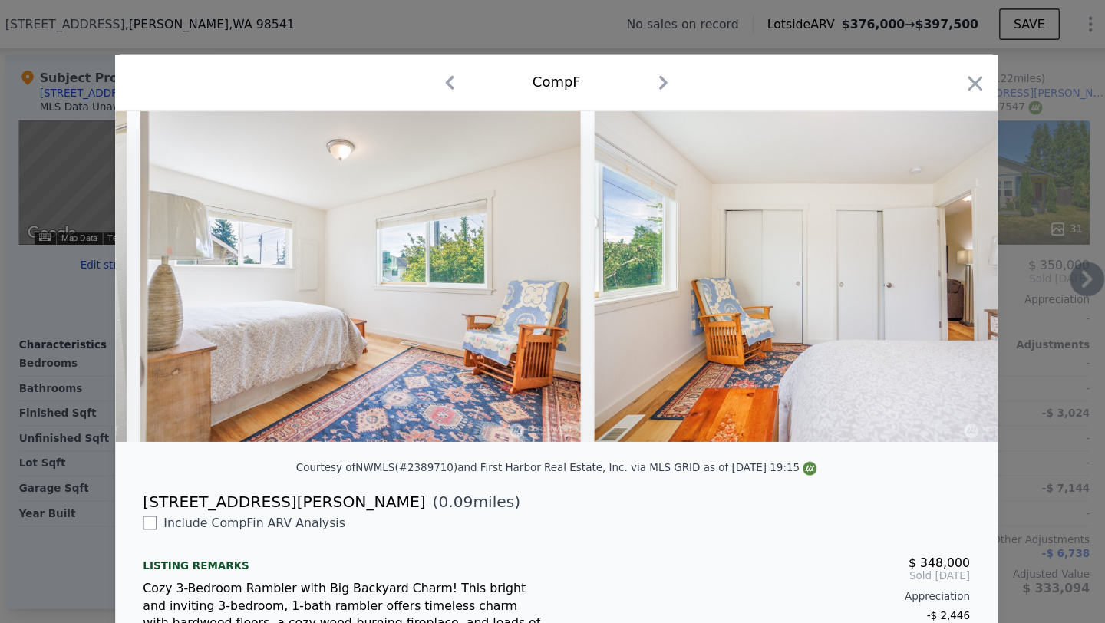
click at [919, 74] on icon "button" at bounding box center [925, 74] width 21 height 21
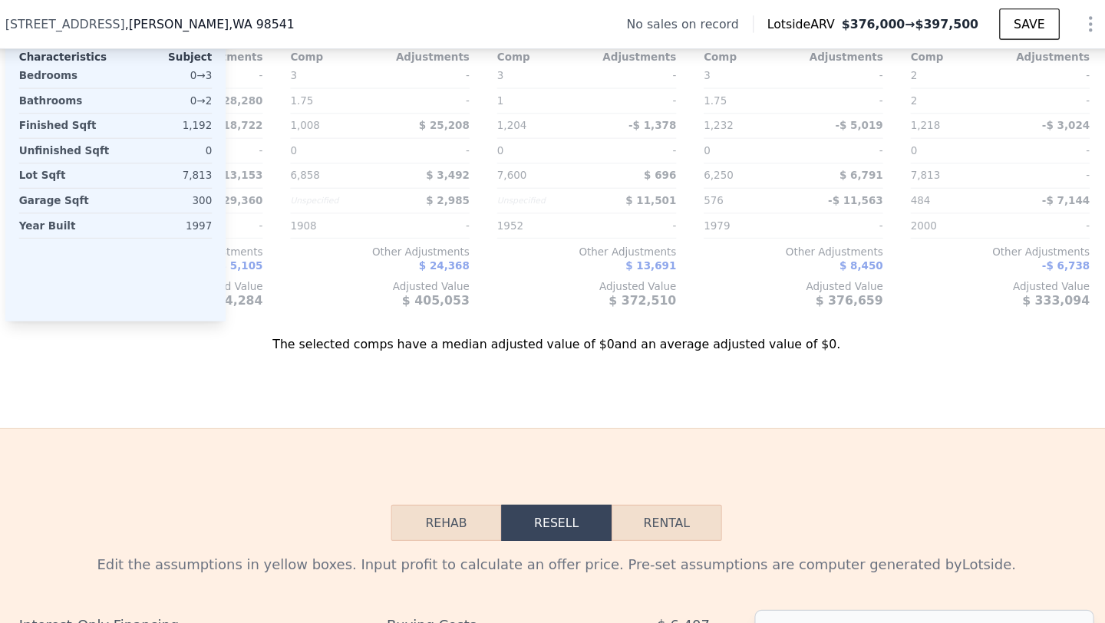
scroll to position [1812, 0]
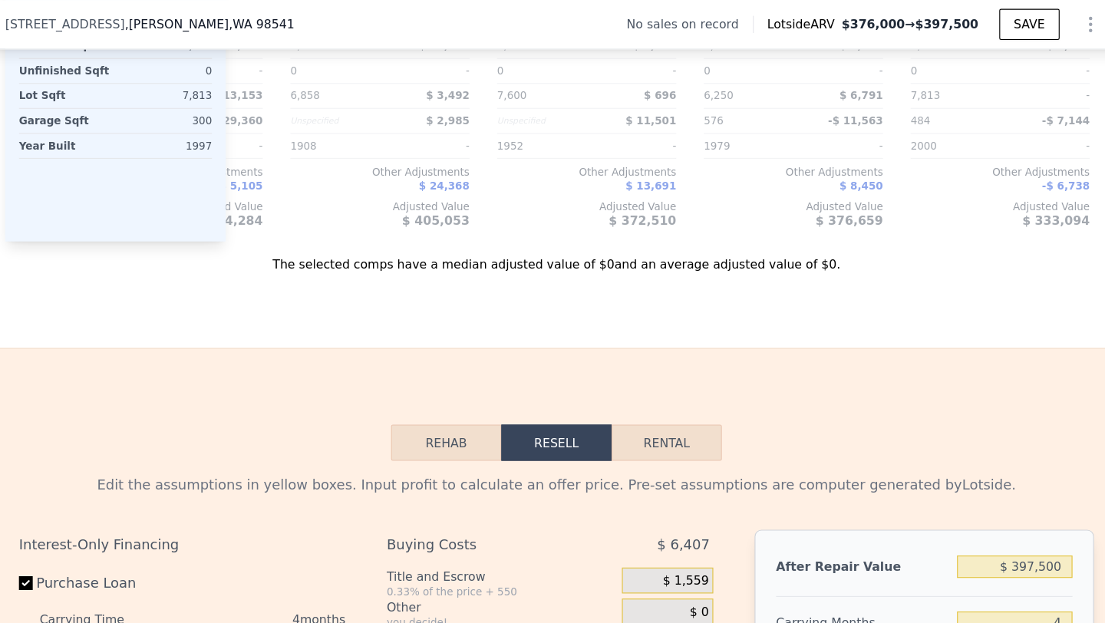
click at [482, 392] on button "Rehab" at bounding box center [454, 394] width 98 height 32
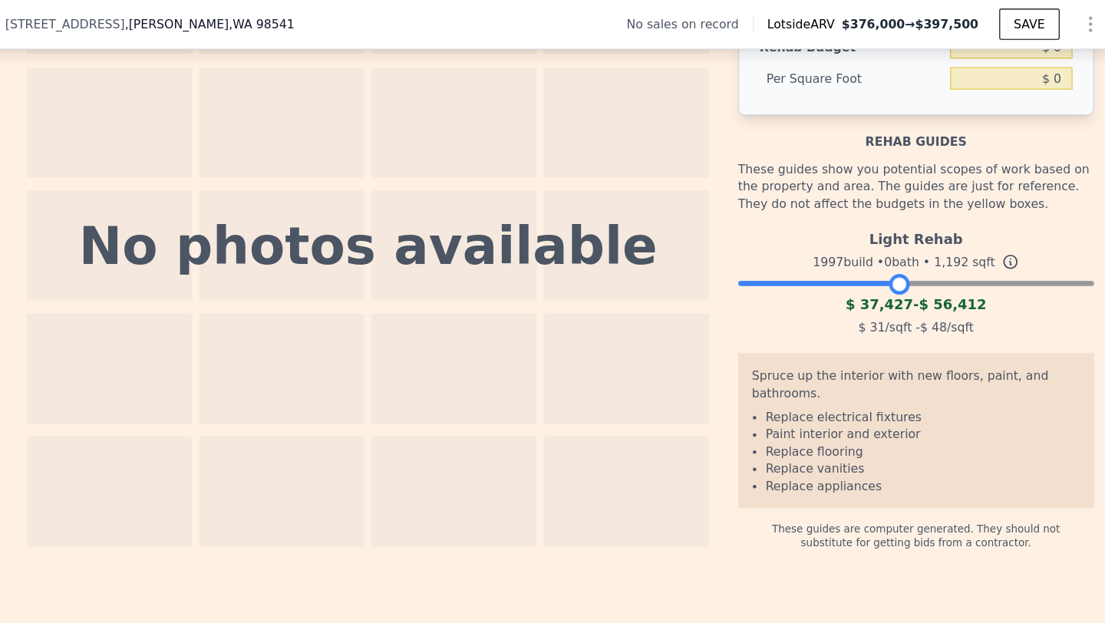
scroll to position [2307, 0]
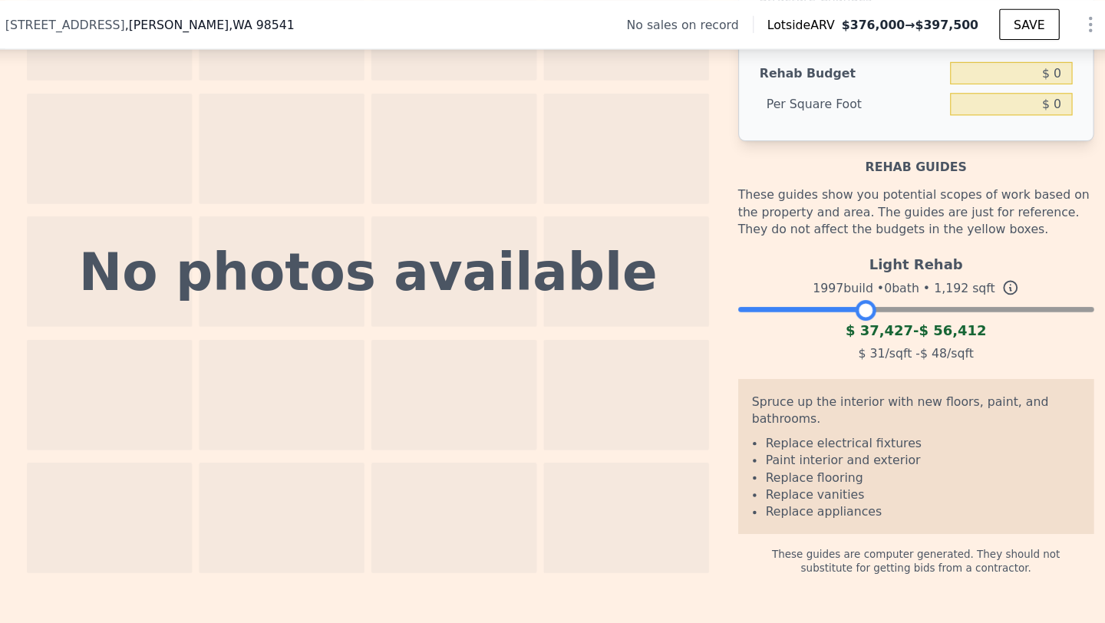
drag, startPoint x: 1022, startPoint y: 238, endPoint x: 829, endPoint y: 246, distance: 192.8
click at [829, 246] on div "Light Rehab 1997 build • 0 bath • 1,192 sqft $ 37,427 - $ 56,412 $ 31 /sqft - $…" at bounding box center [872, 273] width 317 height 104
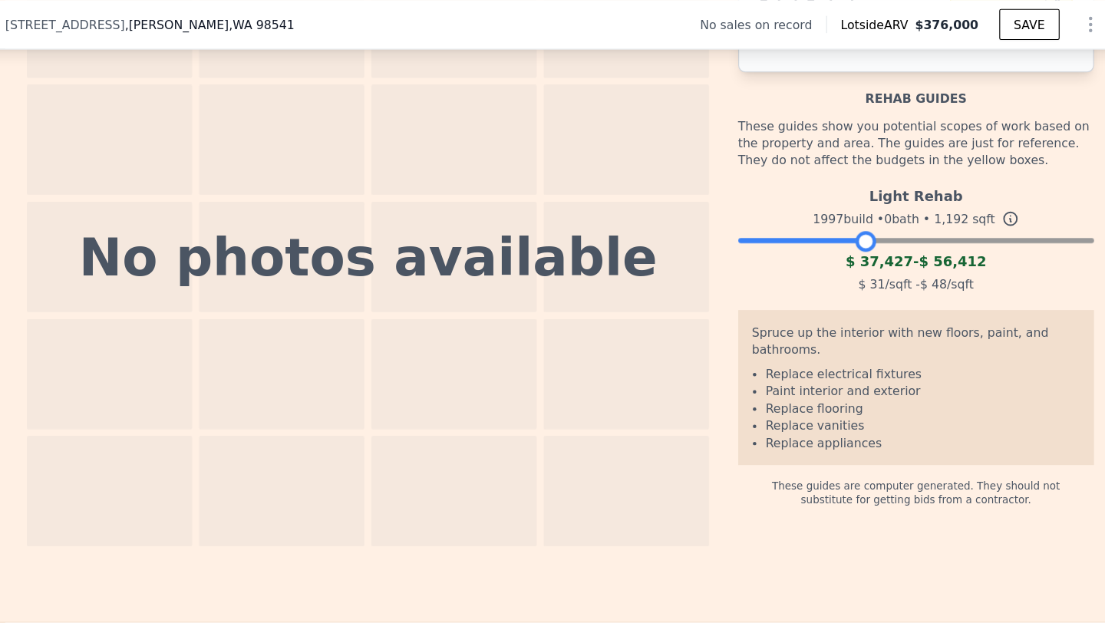
type input "0.75"
type input "880"
type input "1620"
checkbox input "true"
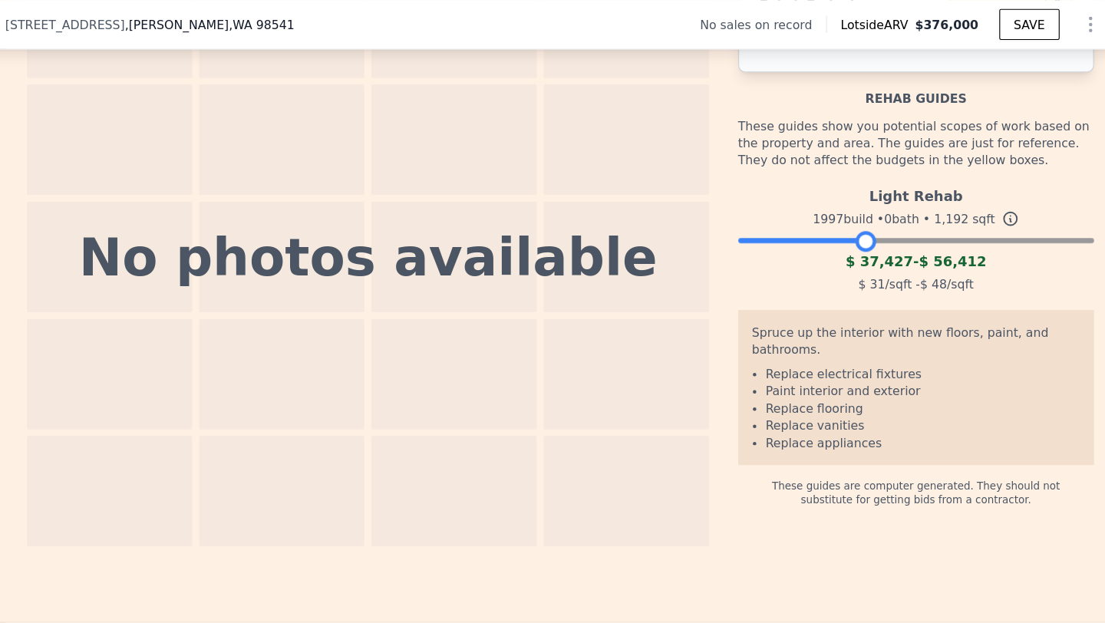
checkbox input "true"
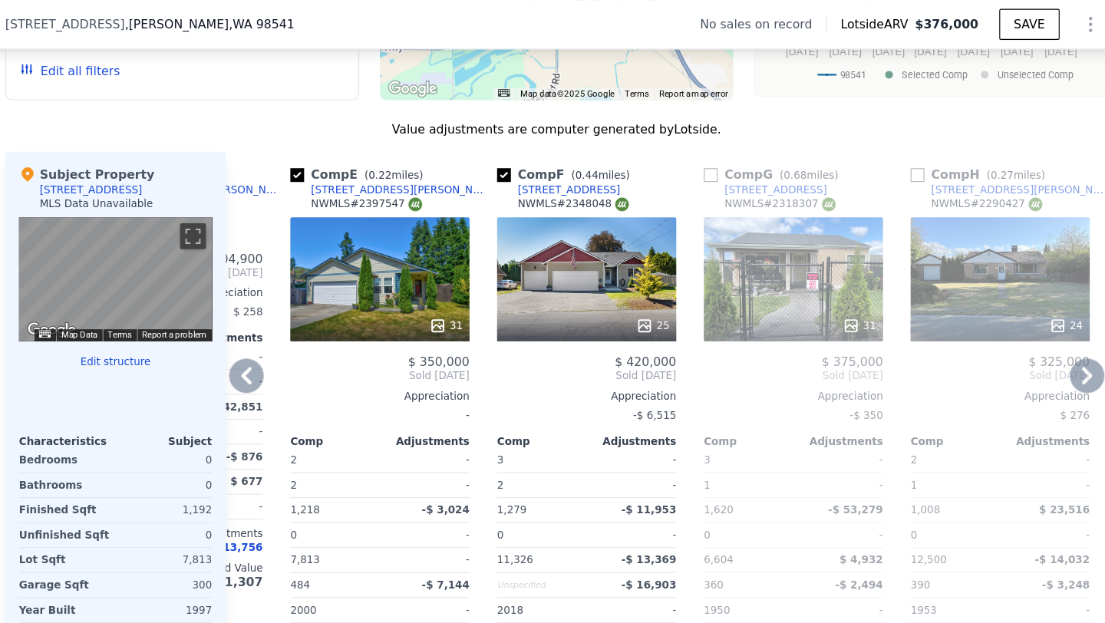
scroll to position [1398, 0]
click at [272, 331] on icon at bounding box center [276, 334] width 31 height 31
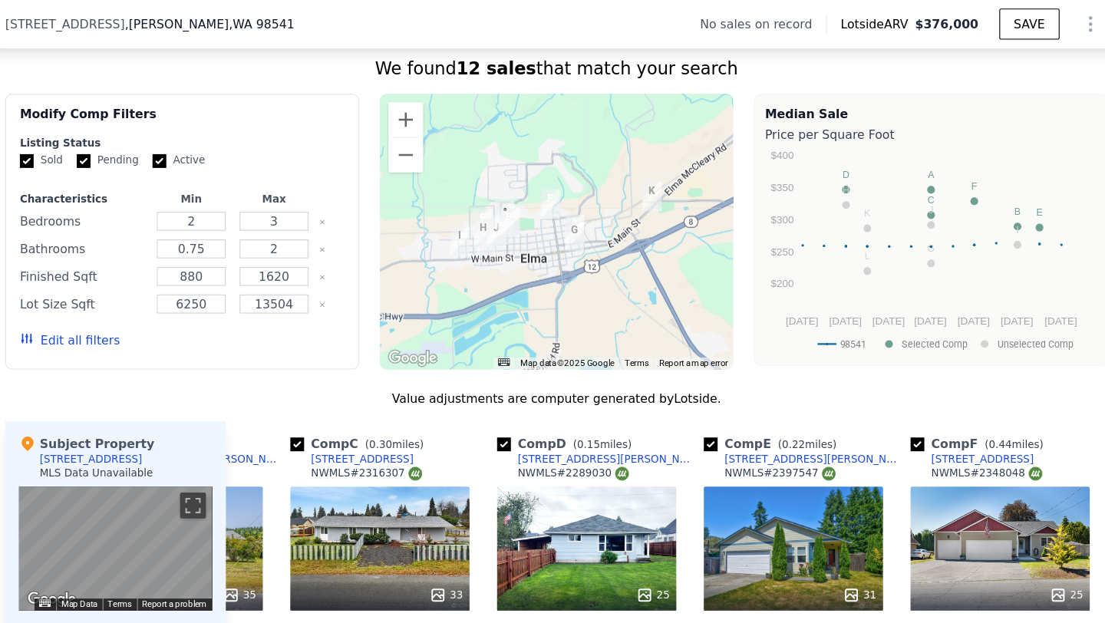
scroll to position [1043, 0]
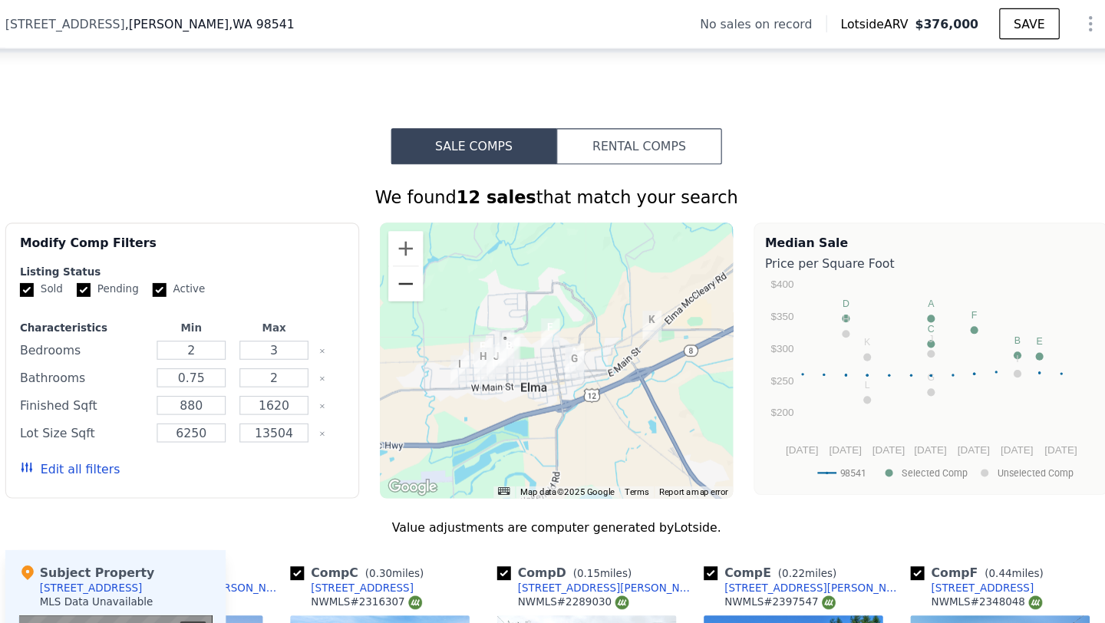
click at [417, 261] on button "Zoom out" at bounding box center [418, 253] width 31 height 31
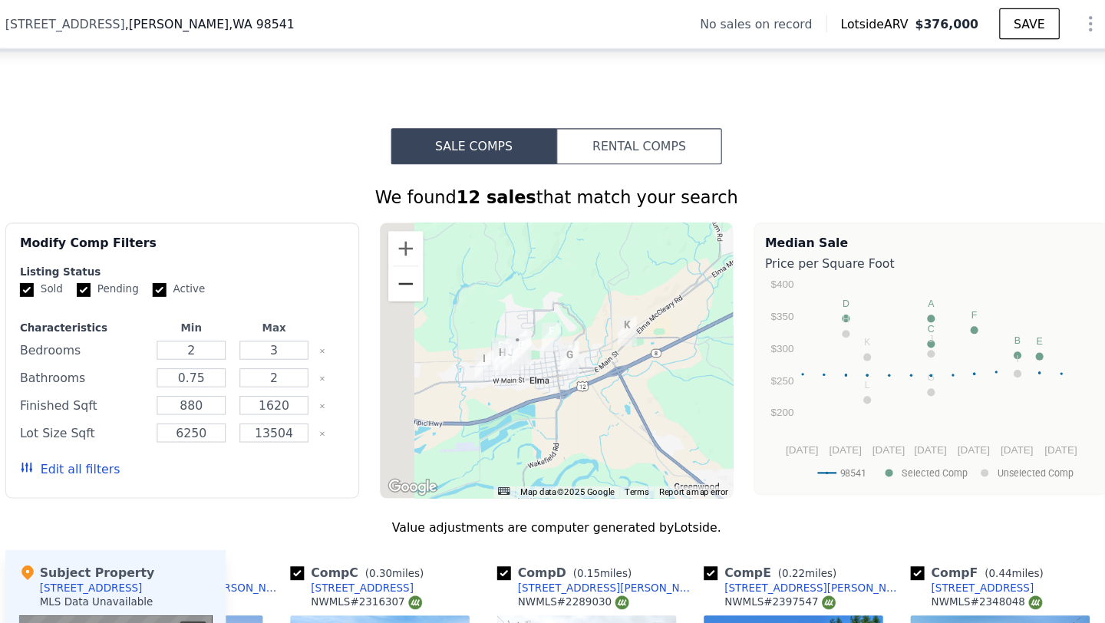
click at [417, 261] on button "Zoom out" at bounding box center [418, 253] width 31 height 31
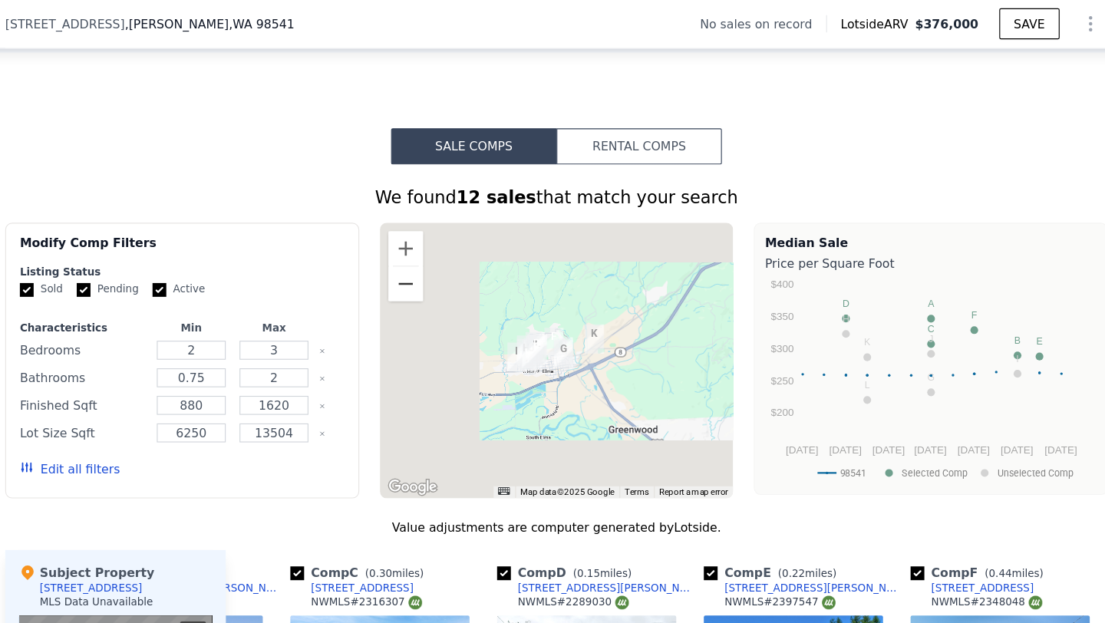
click at [417, 261] on button "Zoom out" at bounding box center [418, 253] width 31 height 31
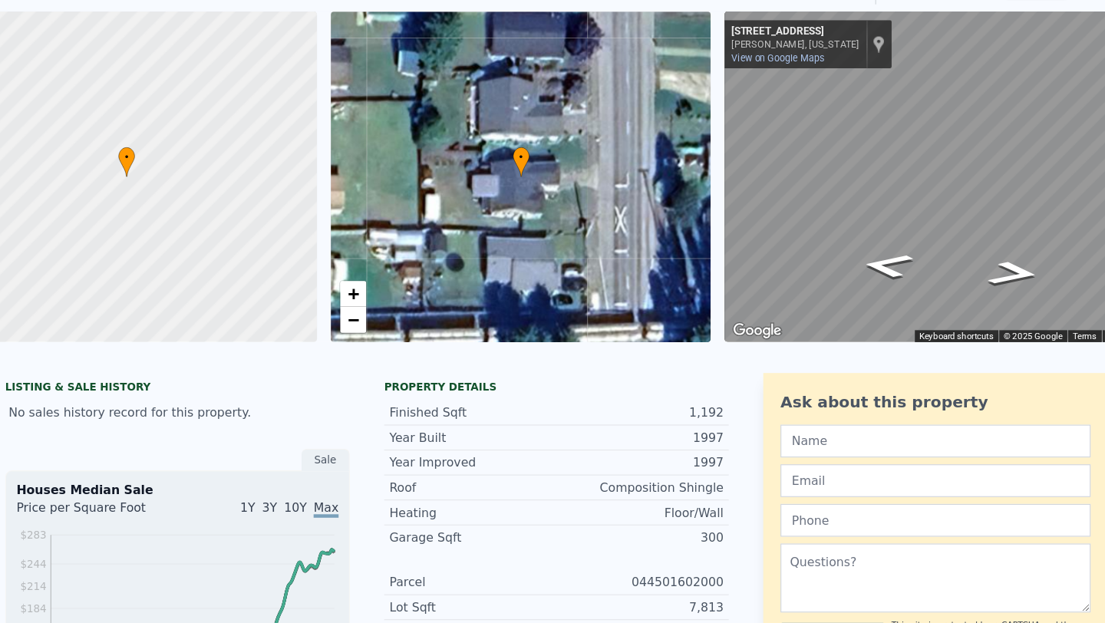
scroll to position [0, 0]
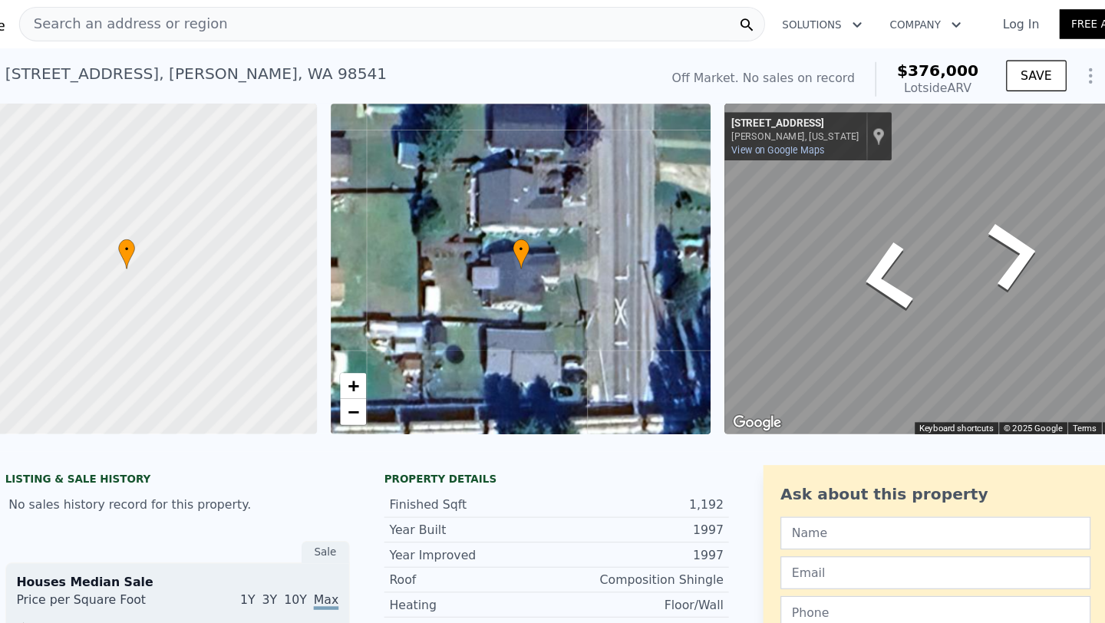
click at [418, 140] on div "• + − • + − ← Move left → Move right ↑ Move up ↓ Move down + Zoom in - Zoom out…" at bounding box center [552, 239] width 1105 height 295
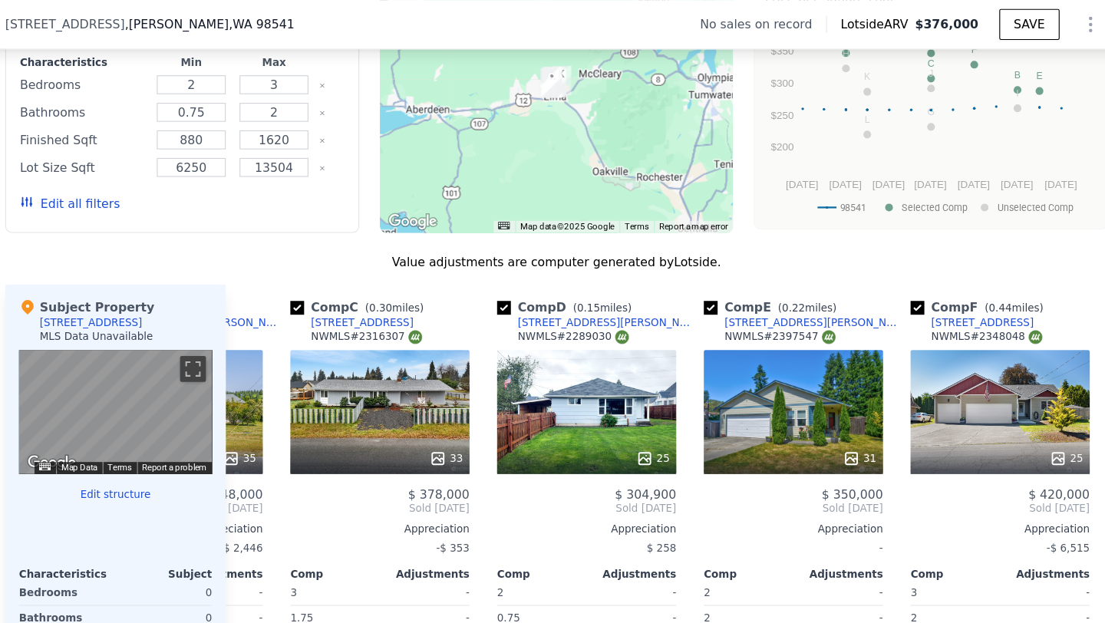
scroll to position [1291, 0]
